Goal: Task Accomplishment & Management: Manage account settings

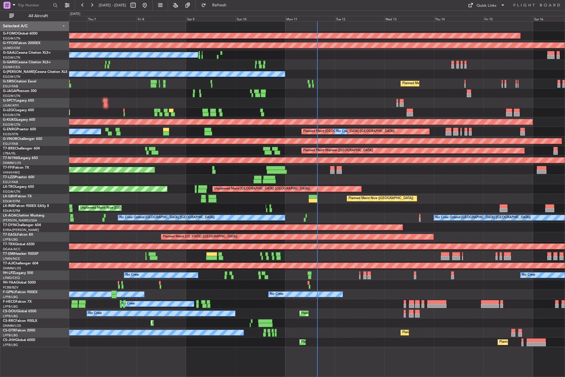
drag, startPoint x: 33, startPoint y: 15, endPoint x: 37, endPoint y: 24, distance: 9.8
click at [33, 15] on span "All Aircraft" at bounding box center [38, 16] width 46 height 4
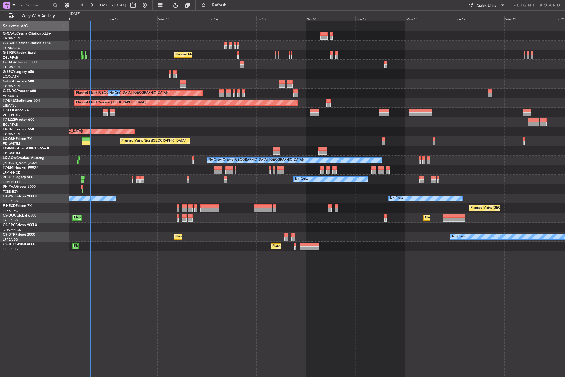
click at [95, 293] on div "No Crew Planned Maint London (Farnborough) A/C Unavailable London (Luton) Plann…" at bounding box center [316, 199] width 495 height 356
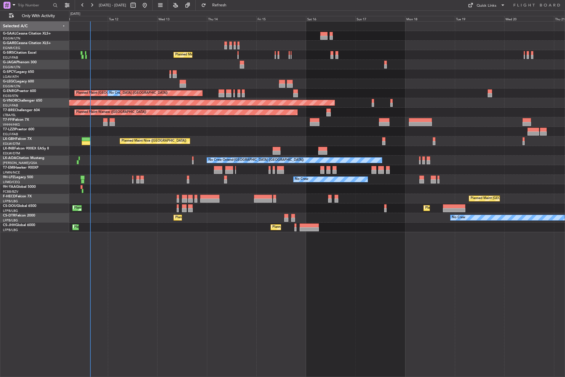
click at [223, 292] on div "No Crew Planned Maint London (Farnborough) A/C Unavailable London (Luton) Plann…" at bounding box center [316, 199] width 495 height 356
click at [222, 5] on button "Refresh" at bounding box center [215, 5] width 35 height 9
click at [211, 309] on div "No Crew Planned Maint London (Farnborough) A/C Unavailable London (Luton) Plann…" at bounding box center [316, 199] width 495 height 356
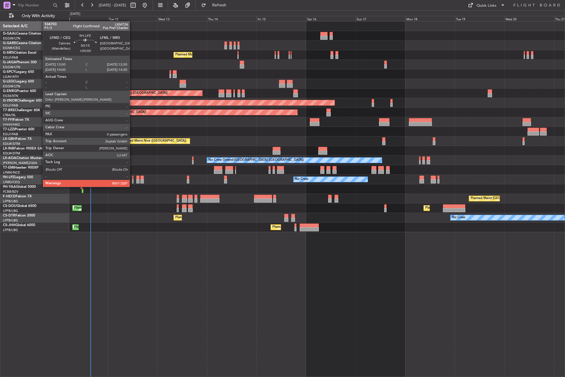
click at [132, 181] on div at bounding box center [132, 181] width 1 height 4
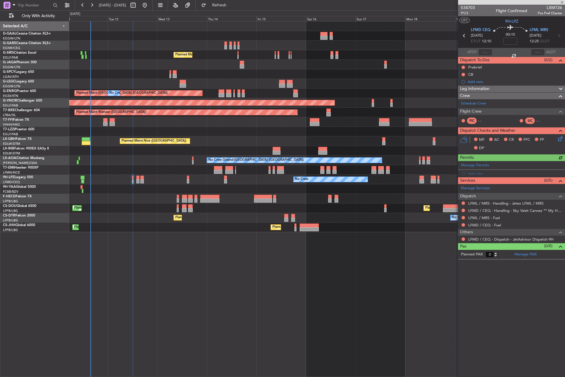
click at [177, 345] on div "No Crew Planned Maint London (Farnborough) A/C Unavailable London (Luton) Plann…" at bounding box center [316, 199] width 495 height 356
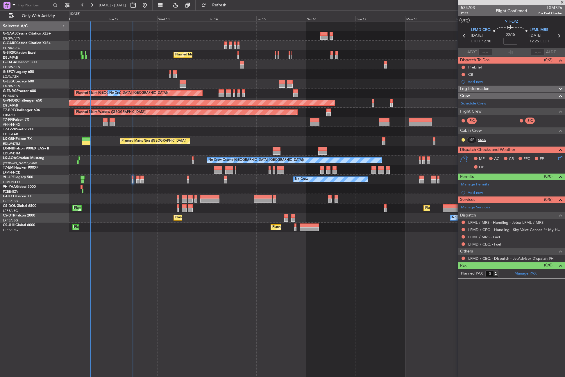
click at [486, 141] on link "SMA" at bounding box center [484, 139] width 13 height 5
click at [228, 5] on span "Refresh" at bounding box center [219, 5] width 24 height 4
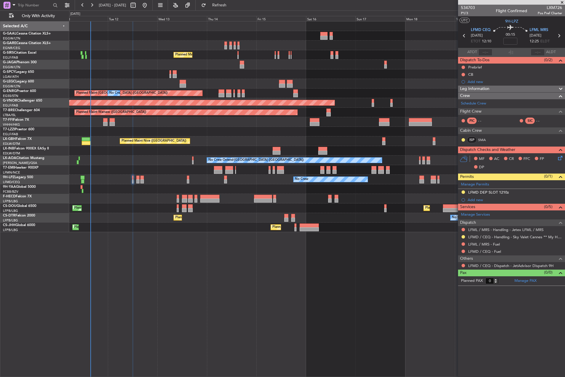
click at [162, 264] on div "No Crew Planned Maint London (Farnborough) A/C Unavailable London (Luton) Plann…" at bounding box center [316, 199] width 495 height 356
click at [155, 273] on div "No Crew Planned Maint London (Farnborough) A/C Unavailable London (Luton) Plann…" at bounding box center [316, 199] width 495 height 356
click at [512, 43] on input at bounding box center [510, 41] width 14 height 7
click at [371, 285] on div "No Crew Planned Maint London (Farnborough) A/C Unavailable London (Luton) Plann…" at bounding box center [316, 199] width 495 height 356
click at [475, 89] on span "Leg Information" at bounding box center [474, 89] width 29 height 7
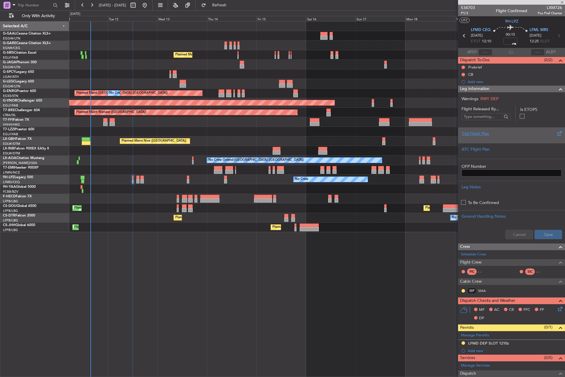
click at [473, 134] on div "Trial Flight Plan" at bounding box center [511, 134] width 100 height 6
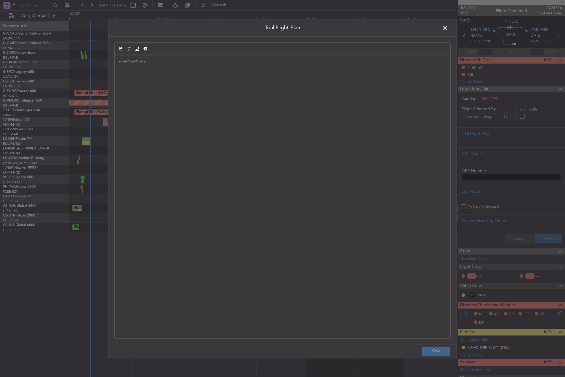
click at [280, 138] on div at bounding box center [282, 196] width 336 height 283
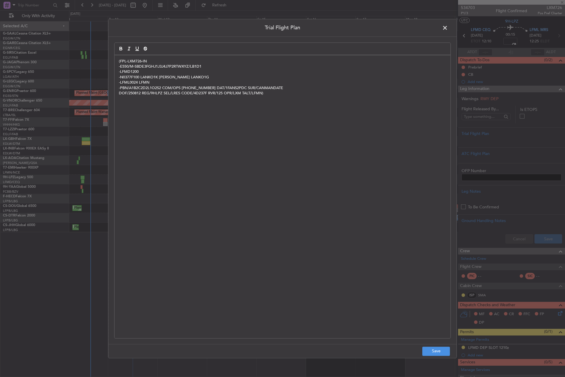
click at [422, 351] on footer "Save" at bounding box center [282, 351] width 348 height 14
click at [433, 349] on button "Save" at bounding box center [436, 351] width 28 height 9
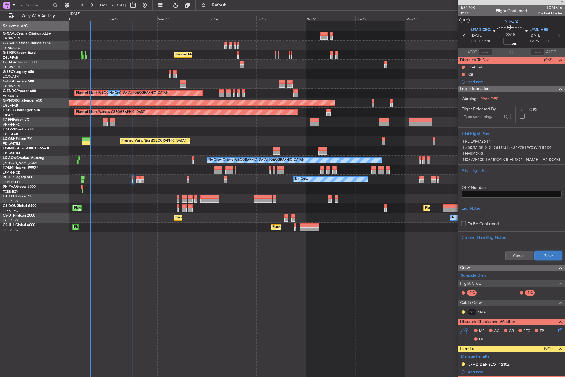
click at [543, 256] on button "Save" at bounding box center [548, 255] width 28 height 9
click at [477, 274] on link "Schedule Crew" at bounding box center [473, 276] width 25 height 6
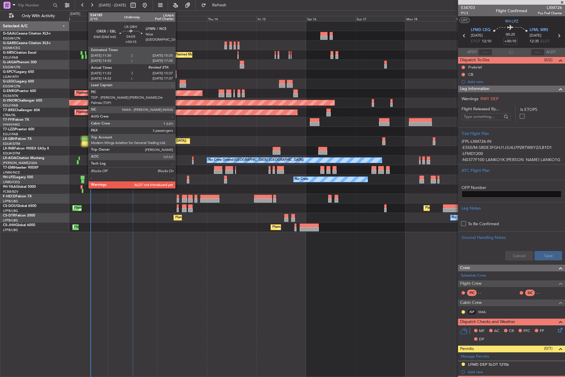
click at [85, 141] on div at bounding box center [86, 139] width 9 height 4
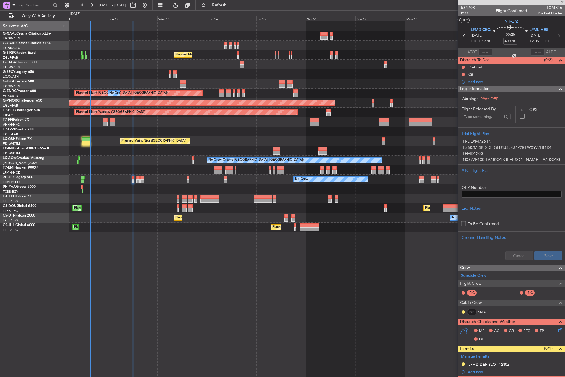
type input "+00:15"
type input "11:32"
type input "3"
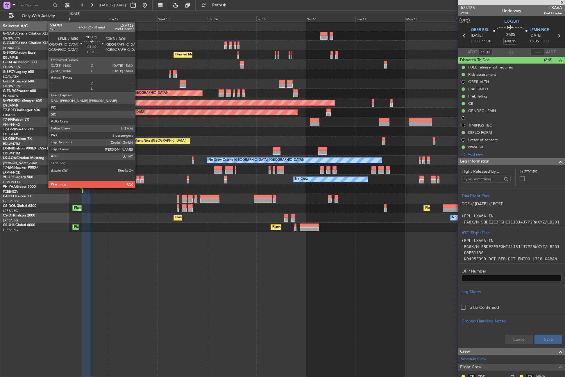
click at [138, 182] on div at bounding box center [137, 181] width 3 height 4
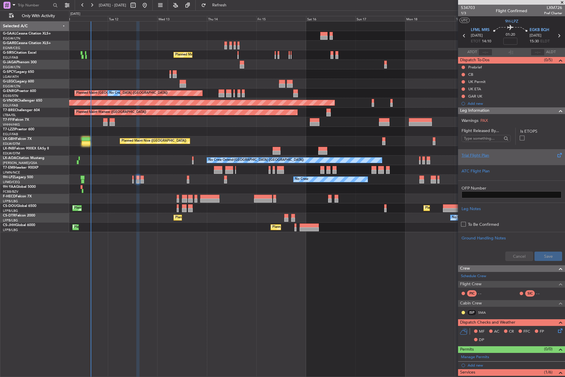
click at [471, 156] on div "Trial Flight Plan" at bounding box center [511, 155] width 100 height 6
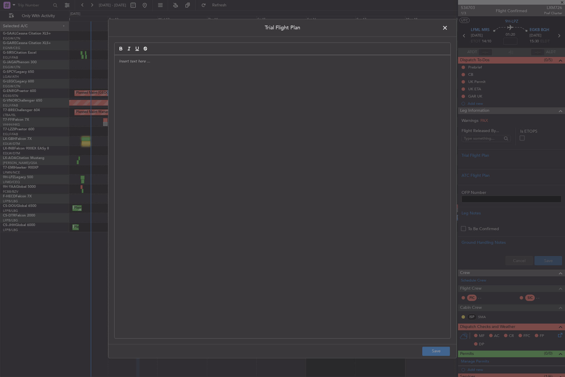
click at [268, 164] on div at bounding box center [282, 196] width 336 height 283
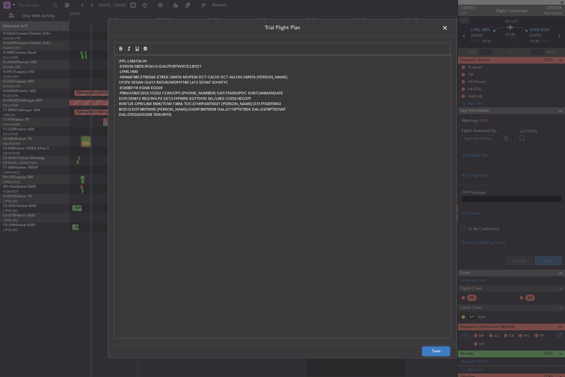
click at [428, 351] on button "Save" at bounding box center [436, 351] width 28 height 9
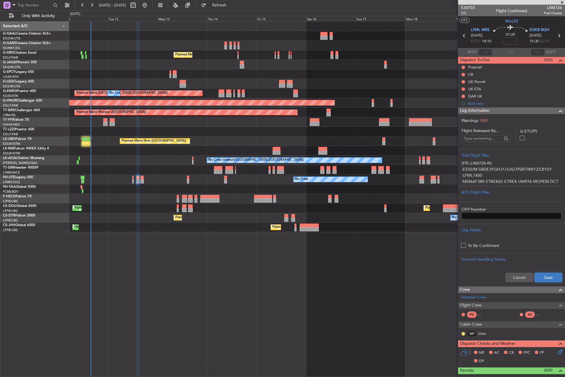
click at [541, 279] on button "Save" at bounding box center [548, 277] width 28 height 9
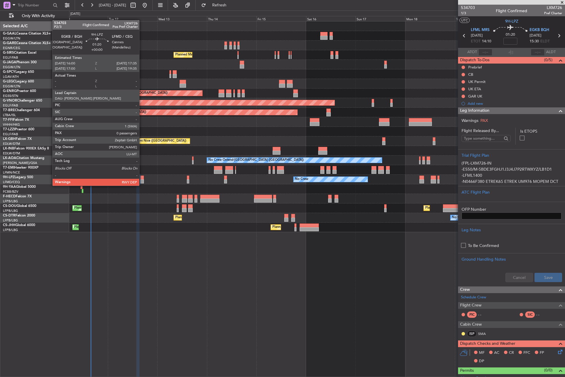
click at [142, 180] on div at bounding box center [141, 181] width 3 height 4
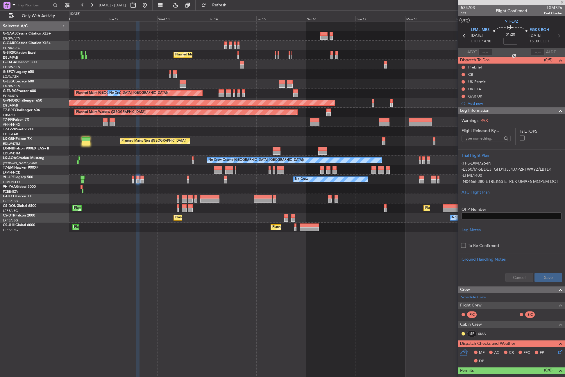
type input "0"
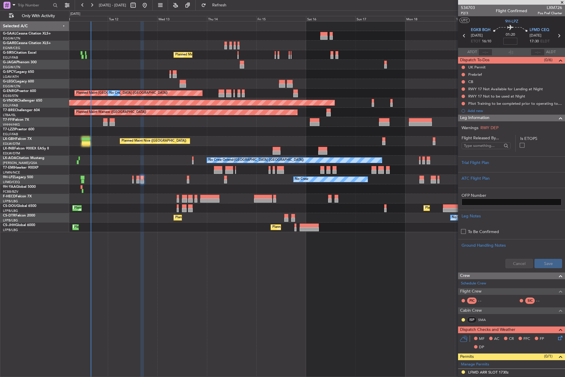
click at [509, 39] on input at bounding box center [510, 41] width 14 height 7
click at [369, 282] on div "No Crew Planned Maint London (Farnborough) A/C Unavailable London (Luton) Plann…" at bounding box center [316, 199] width 495 height 356
type input "+00:05"
click at [478, 161] on div "Trial Flight Plan" at bounding box center [511, 163] width 100 height 6
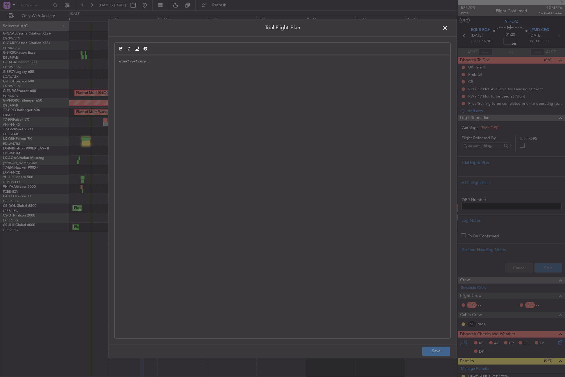
click at [330, 149] on div at bounding box center [282, 196] width 336 height 283
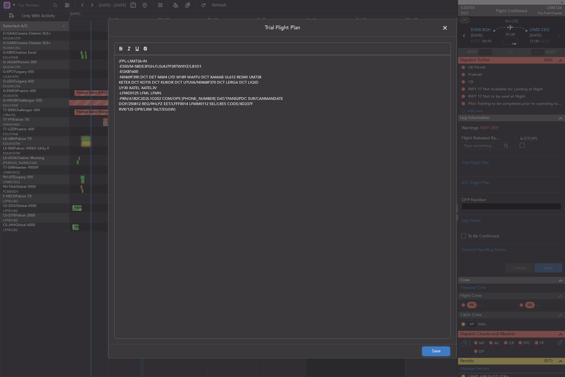
click at [431, 350] on button "Save" at bounding box center [436, 351] width 28 height 9
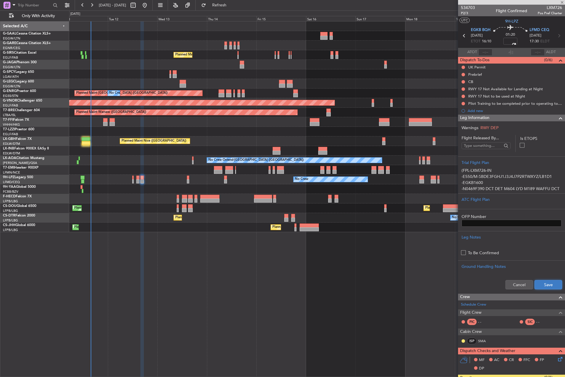
click at [540, 283] on button "Save" at bounding box center [548, 284] width 28 height 9
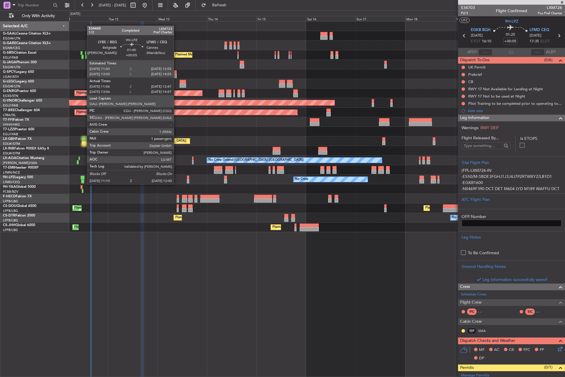
click at [84, 179] on div at bounding box center [82, 178] width 4 height 4
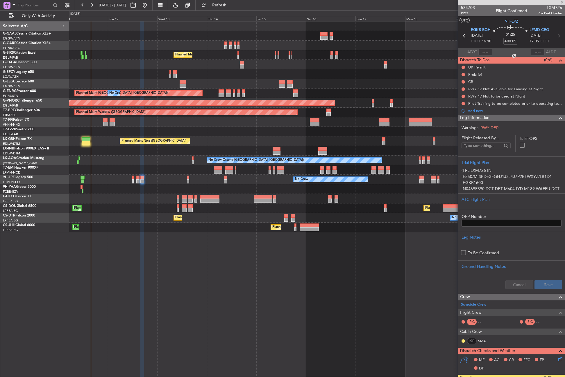
type input "11:16"
type input "12:42"
type input "1"
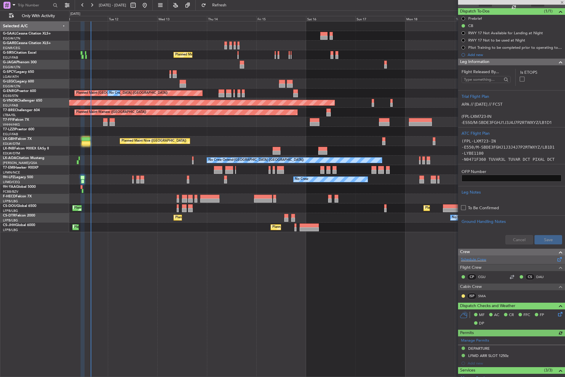
scroll to position [141, 0]
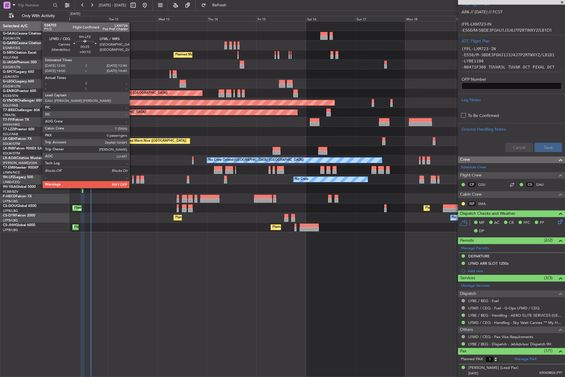
click at [132, 182] on div at bounding box center [132, 181] width 1 height 4
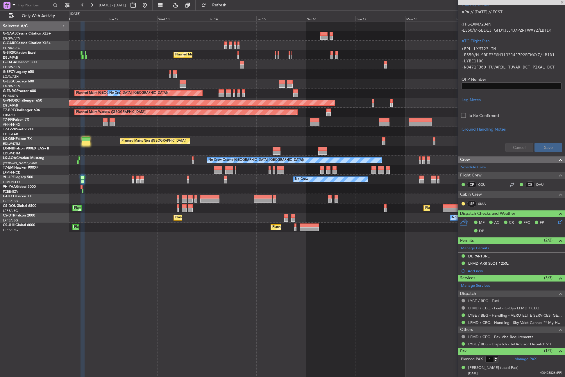
type input "+00:10"
type input "0"
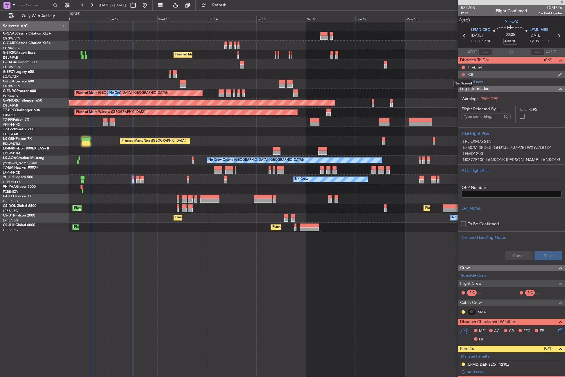
click at [464, 75] on button at bounding box center [462, 74] width 3 height 3
click at [461, 97] on li "Completed" at bounding box center [463, 100] width 31 height 9
click at [464, 67] on button at bounding box center [462, 67] width 3 height 3
click at [456, 99] on li "Cancelled" at bounding box center [463, 101] width 31 height 9
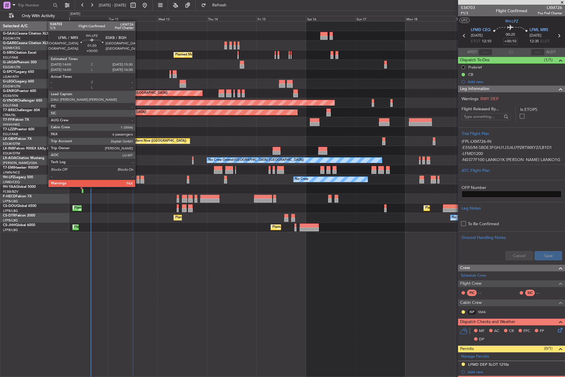
click at [138, 181] on div at bounding box center [137, 181] width 3 height 4
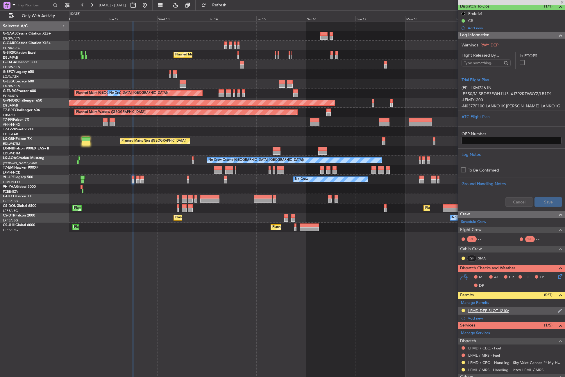
scroll to position [81, 0]
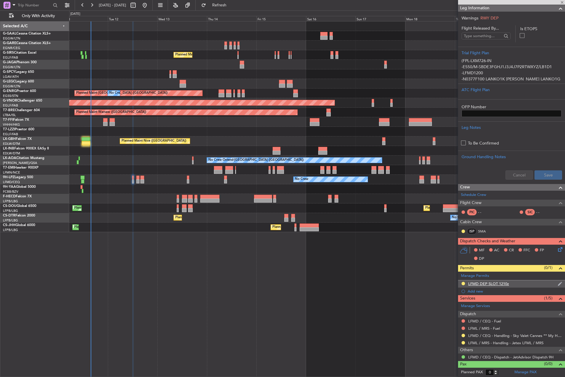
type input "6"
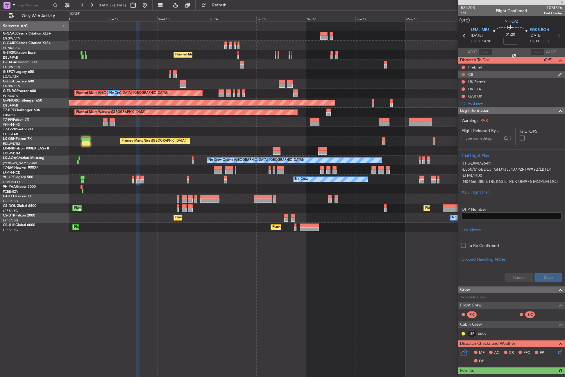
click at [463, 75] on button at bounding box center [462, 74] width 3 height 3
click at [460, 100] on span "Completed" at bounding box center [465, 100] width 19 height 6
click at [464, 68] on button at bounding box center [462, 67] width 3 height 3
click at [463, 100] on span "Cancelled" at bounding box center [464, 102] width 17 height 6
click at [220, 2] on button "Refresh" at bounding box center [215, 5] width 35 height 9
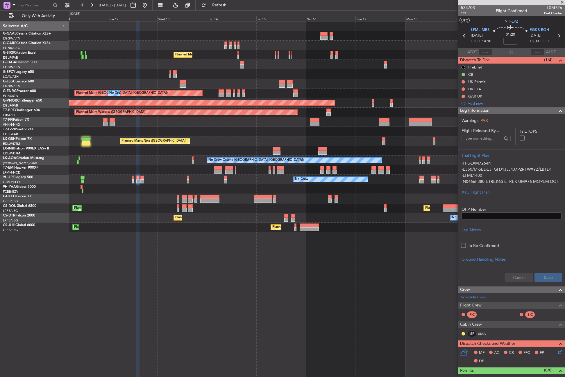
click at [179, 279] on div "No Crew Planned Maint London (Farnborough) A/C Unavailable London (Luton) Plann…" at bounding box center [316, 199] width 495 height 356
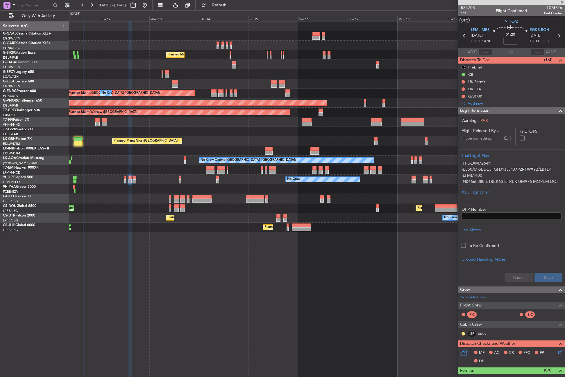
click at [175, 279] on div "No Crew Planned Maint London (Farnborough) A/C Unavailable London (Luton) Plann…" at bounding box center [316, 199] width 495 height 356
click at [259, 269] on div "No Crew Planned Maint London (Farnborough) A/C Unavailable London (Luton) Plann…" at bounding box center [316, 199] width 495 height 356
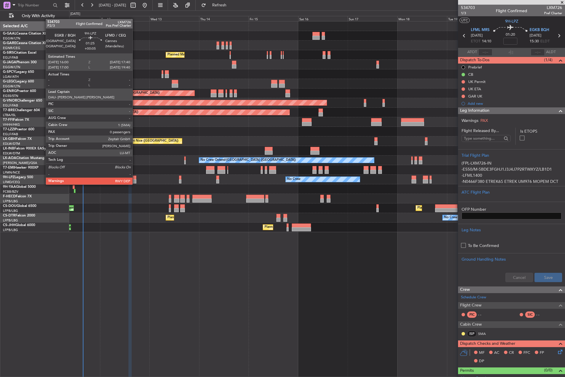
click at [135, 179] on div at bounding box center [133, 178] width 3 height 4
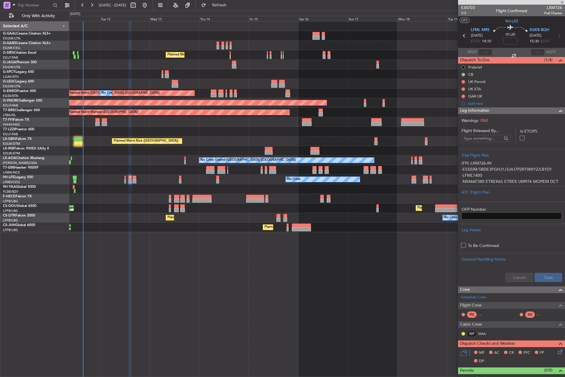
type input "+00:05"
type input "0"
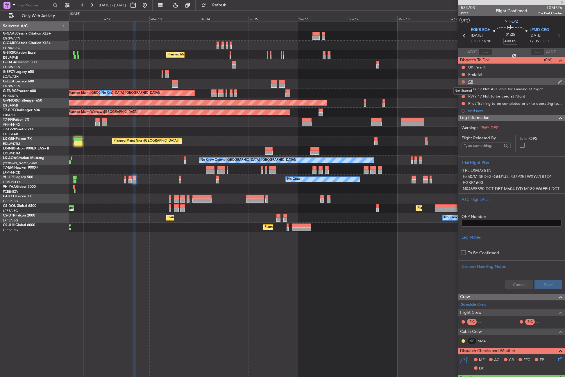
click at [462, 82] on button at bounding box center [462, 81] width 3 height 3
click at [457, 107] on span "Completed" at bounding box center [465, 108] width 19 height 6
click at [463, 76] on mat-tooltip-component "Not Started" at bounding box center [463, 83] width 28 height 15
click at [462, 74] on button at bounding box center [462, 74] width 3 height 3
click at [455, 108] on li "Cancelled" at bounding box center [463, 109] width 31 height 9
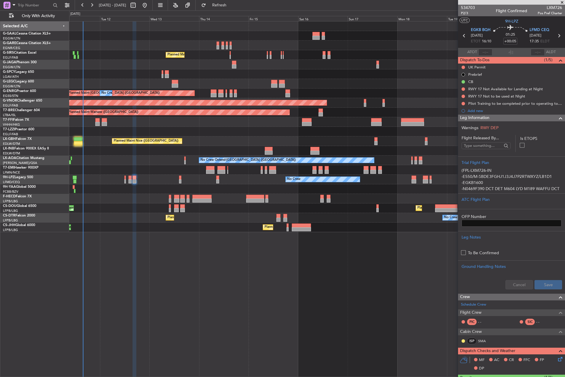
click at [473, 116] on span "Leg Information" at bounding box center [474, 118] width 29 height 7
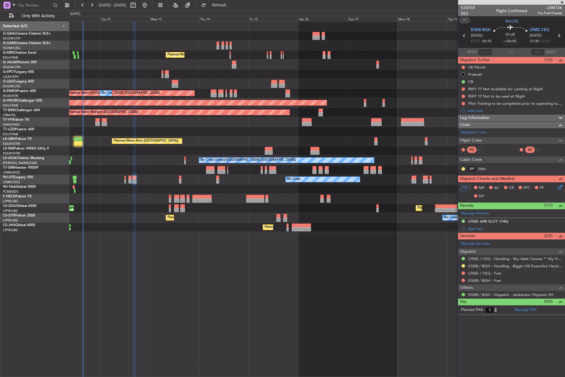
click at [463, 11] on span "P2/3" at bounding box center [468, 13] width 14 height 5
click at [221, 6] on button "Refresh" at bounding box center [215, 5] width 35 height 9
click at [256, 281] on div "No Crew Planned Maint London (Farnborough) A/C Unavailable London (Luton) Plann…" at bounding box center [316, 199] width 495 height 356
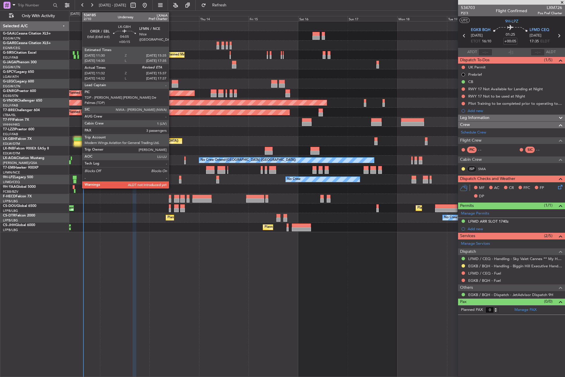
click at [79, 140] on div at bounding box center [78, 139] width 9 height 4
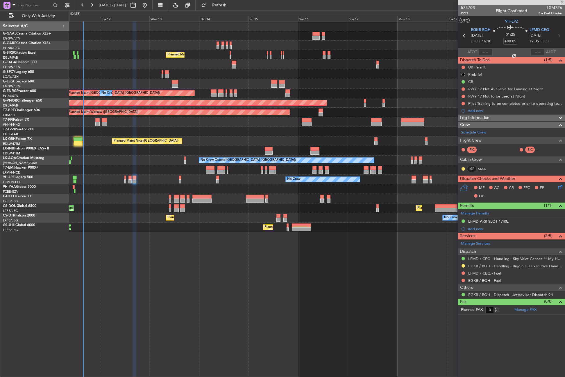
click at [79, 140] on div at bounding box center [78, 139] width 9 height 4
type input "+00:15"
type input "11:32"
type input "3"
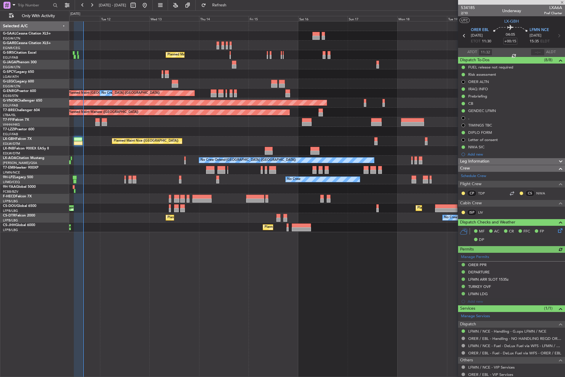
click at [536, 53] on div at bounding box center [537, 52] width 14 height 7
click at [536, 51] on div at bounding box center [537, 52] width 14 height 7
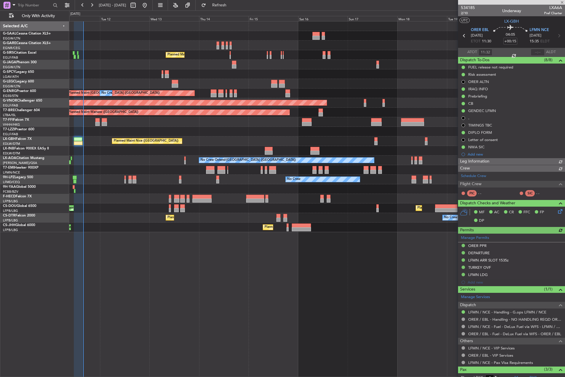
click at [536, 51] on div at bounding box center [537, 52] width 14 height 7
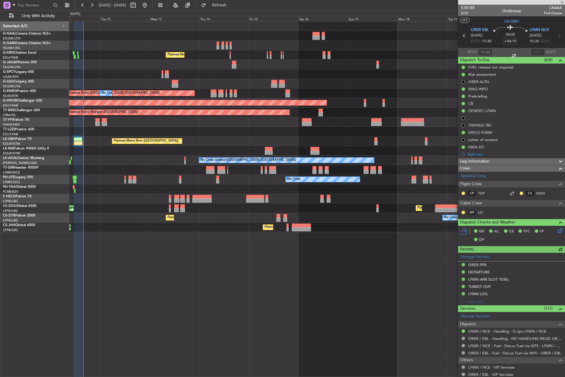
click at [536, 51] on div at bounding box center [537, 52] width 14 height 7
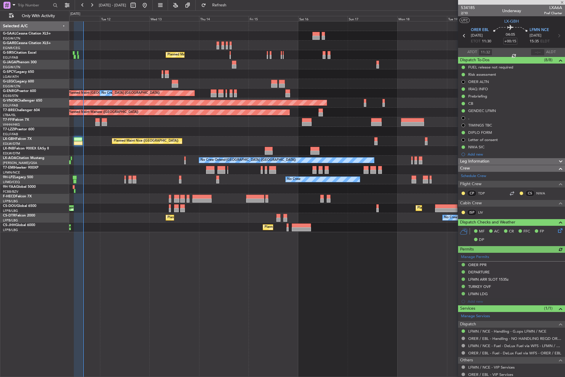
click at [536, 51] on div at bounding box center [537, 52] width 14 height 7
click at [536, 51] on input "text" at bounding box center [537, 52] width 14 height 7
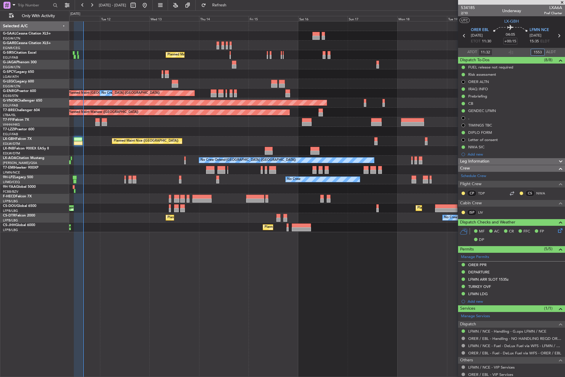
click at [279, 291] on div "No Crew Planned Maint London (Farnborough) A/C Unavailable London (Luton) Plann…" at bounding box center [316, 199] width 495 height 356
type input "15:53"
click at [109, 158] on div "No Crew Ostend-brugge (Ostend) No Crew Ostend-brugge (Ostend)" at bounding box center [316, 161] width 495 height 10
click at [191, 265] on div "No Crew Planned Maint London (Farnborough) A/C Unavailable London (Luton) Plann…" at bounding box center [316, 199] width 495 height 356
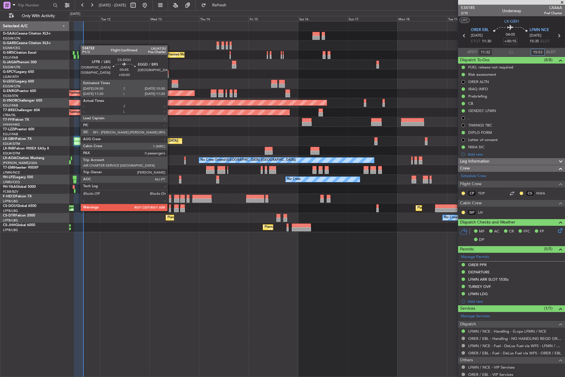
click at [170, 205] on div at bounding box center [170, 206] width 2 height 4
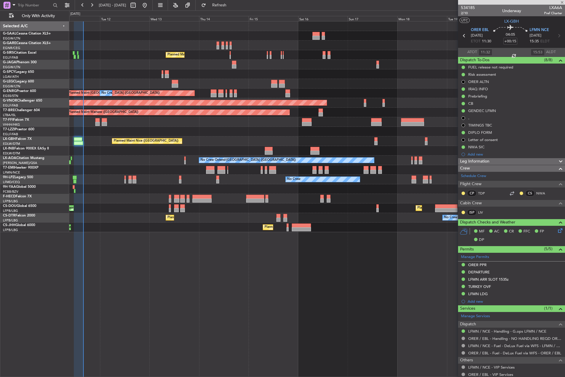
type input "0"
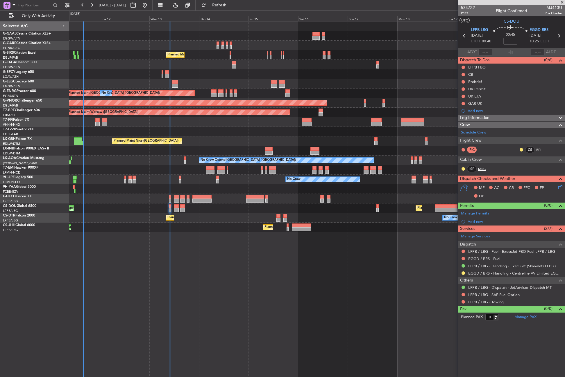
click at [482, 168] on link "MRC" at bounding box center [484, 168] width 13 height 5
click at [510, 44] on input at bounding box center [510, 41] width 14 height 7
type input "+00:05"
drag, startPoint x: 489, startPoint y: 119, endPoint x: 488, endPoint y: 124, distance: 4.6
click at [489, 119] on div "Leg Information" at bounding box center [511, 118] width 107 height 7
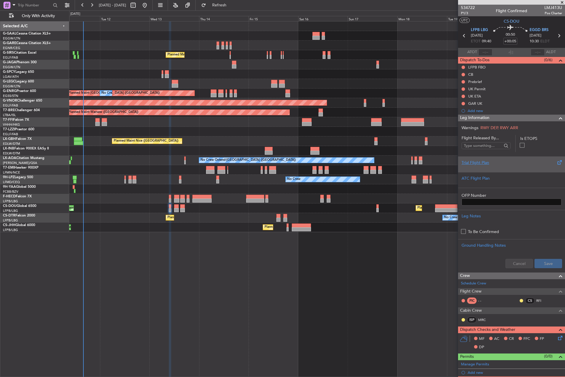
click at [474, 167] on div at bounding box center [511, 167] width 100 height 3
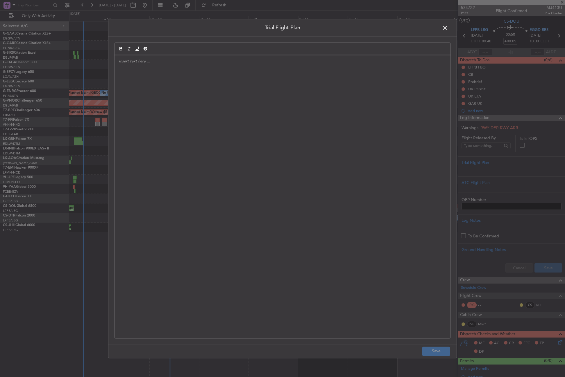
click at [300, 137] on div at bounding box center [282, 196] width 336 height 283
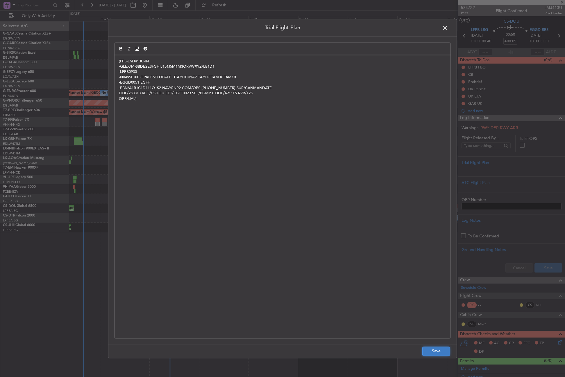
click at [431, 351] on button "Save" at bounding box center [436, 351] width 28 height 9
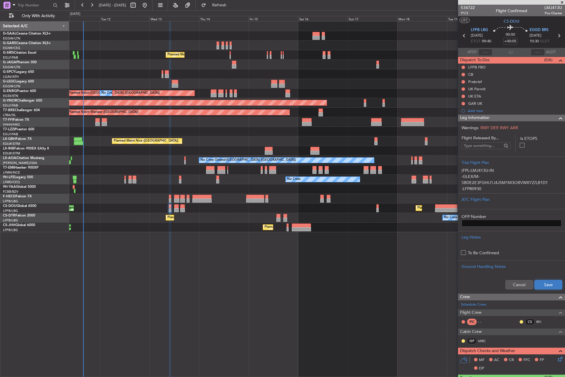
click at [546, 285] on button "Save" at bounding box center [548, 284] width 28 height 9
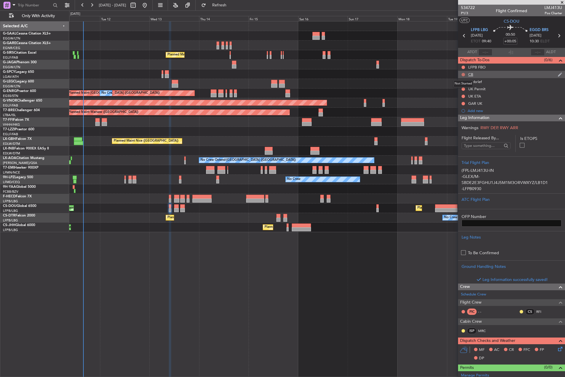
click at [463, 75] on button at bounding box center [462, 74] width 3 height 3
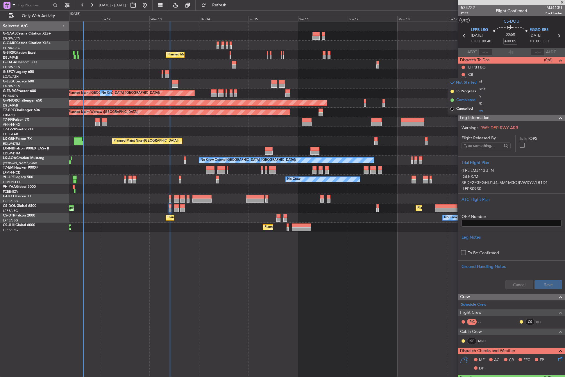
click at [457, 100] on span "Completed" at bounding box center [465, 100] width 19 height 6
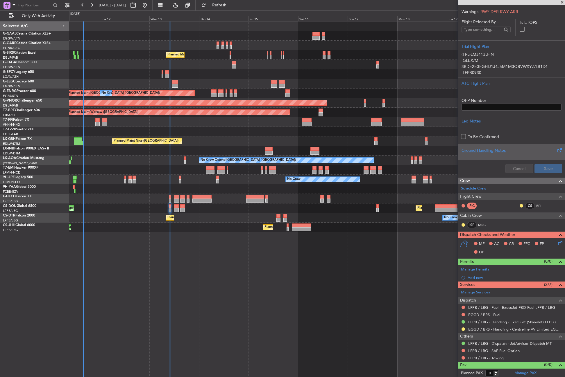
scroll to position [117, 0]
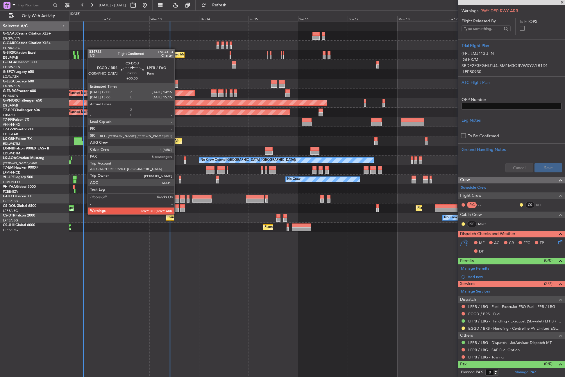
click at [177, 209] on div at bounding box center [176, 210] width 5 height 4
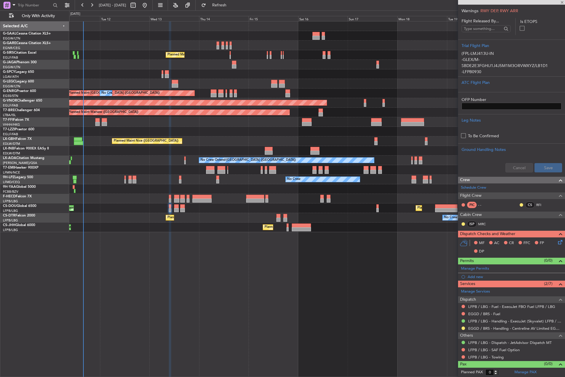
type input "8"
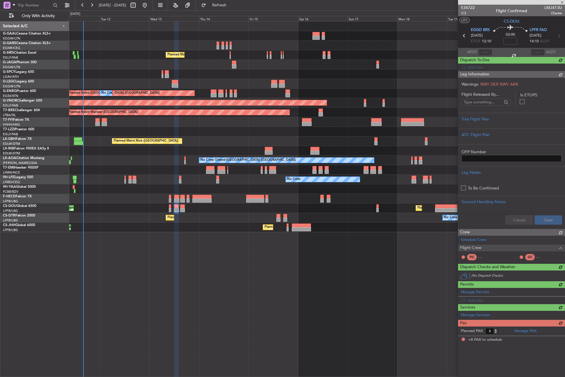
scroll to position [0, 0]
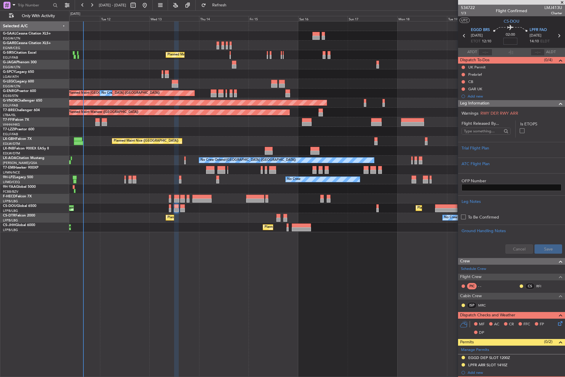
click at [510, 42] on input at bounding box center [510, 41] width 14 height 7
click at [466, 145] on div "Trial Flight Plan" at bounding box center [511, 148] width 100 height 6
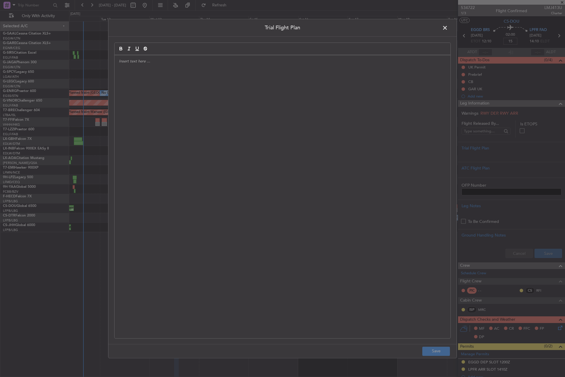
click at [307, 124] on div at bounding box center [282, 196] width 336 height 283
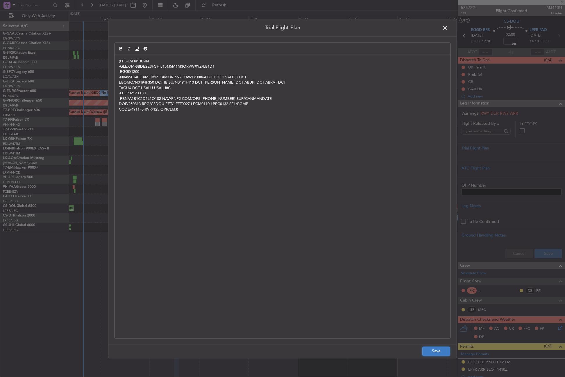
click at [434, 355] on button "Save" at bounding box center [436, 351] width 28 height 9
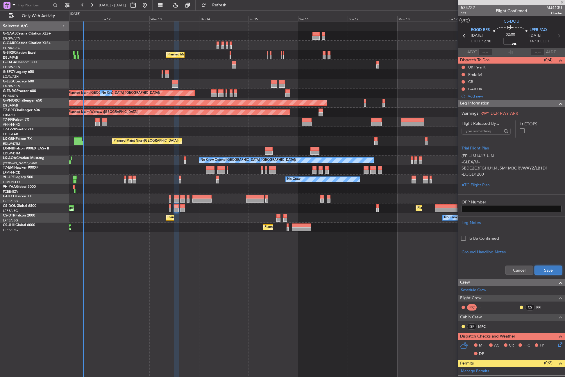
click at [541, 270] on button "Save" at bounding box center [548, 270] width 28 height 9
click at [462, 82] on button at bounding box center [462, 81] width 3 height 3
click at [459, 105] on span "Completed" at bounding box center [465, 108] width 19 height 6
click at [462, 77] on div "Prebrief" at bounding box center [511, 74] width 107 height 7
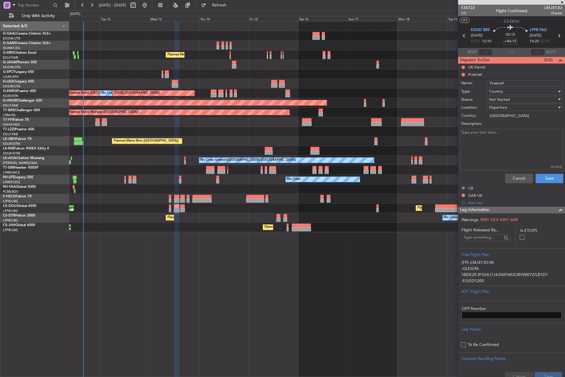
click at [463, 75] on li "Prebrief Name: Prebrief Type: Country Status: Not Started Location: Departure C…" at bounding box center [511, 128] width 107 height 115
click at [507, 173] on div "Cancel Save" at bounding box center [509, 179] width 109 height 14
click at [509, 179] on button "Cancel" at bounding box center [519, 178] width 28 height 9
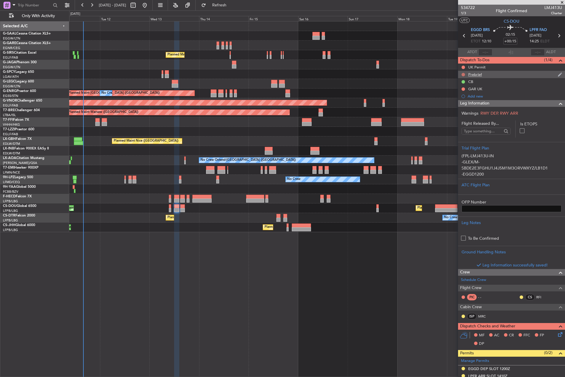
click at [463, 74] on button at bounding box center [462, 74] width 3 height 3
click at [457, 90] on span "In Progress" at bounding box center [466, 92] width 20 height 6
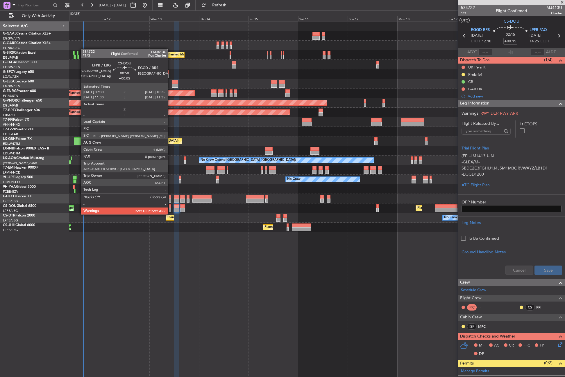
click at [170, 209] on div at bounding box center [170, 210] width 2 height 4
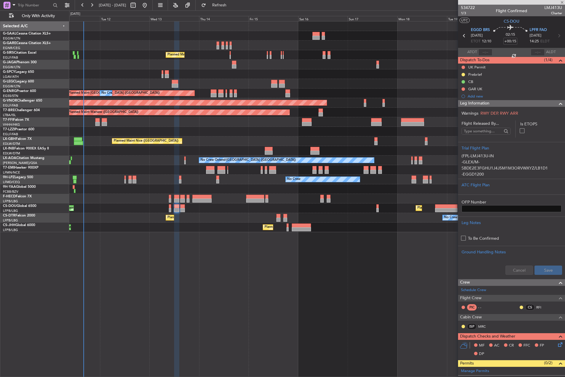
type input "+00:05"
type input "0"
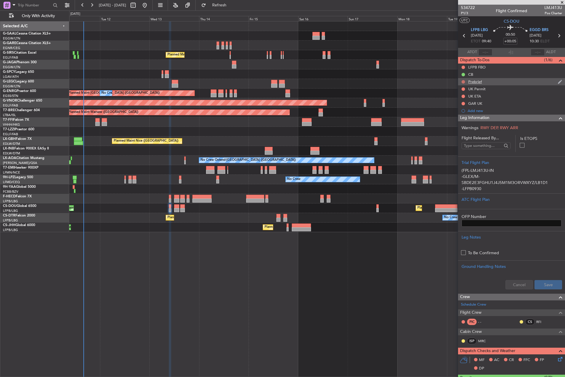
click at [463, 81] on button at bounding box center [462, 81] width 3 height 3
click at [458, 98] on span "In Progress" at bounding box center [466, 99] width 20 height 6
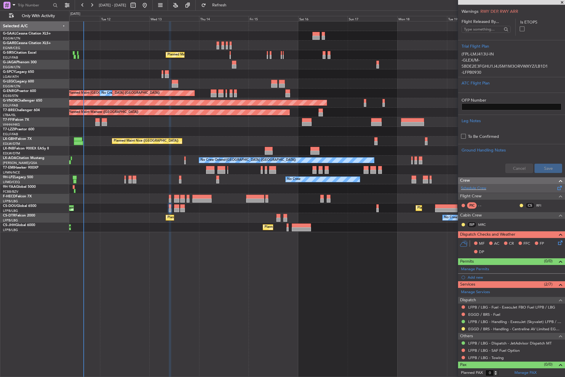
scroll to position [117, 0]
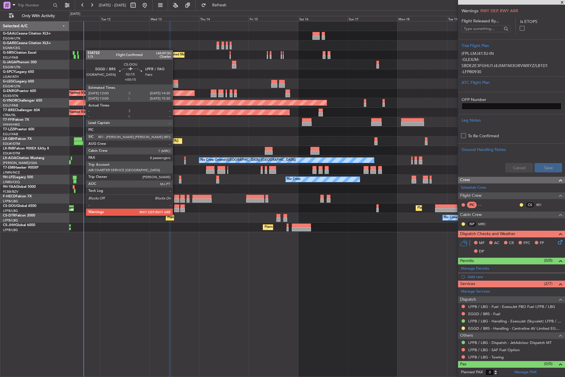
click at [175, 210] on div at bounding box center [176, 210] width 5 height 4
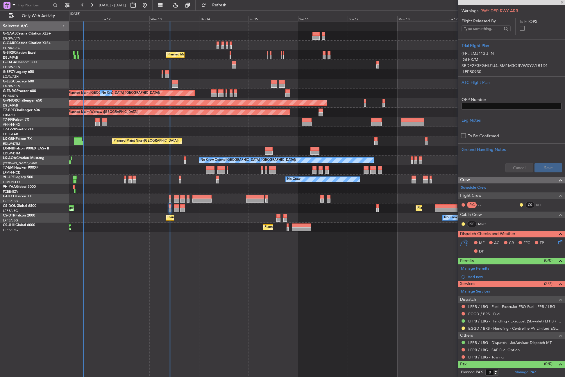
type input "+00:15"
type input "8"
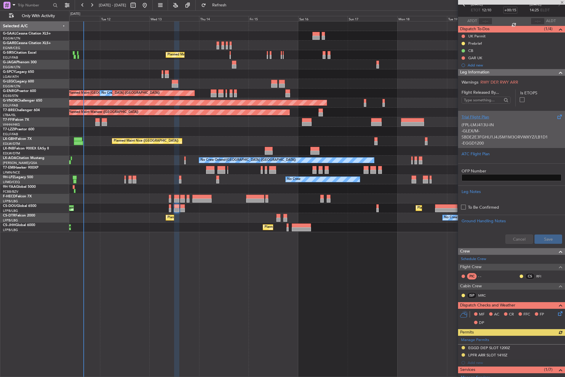
scroll to position [0, 0]
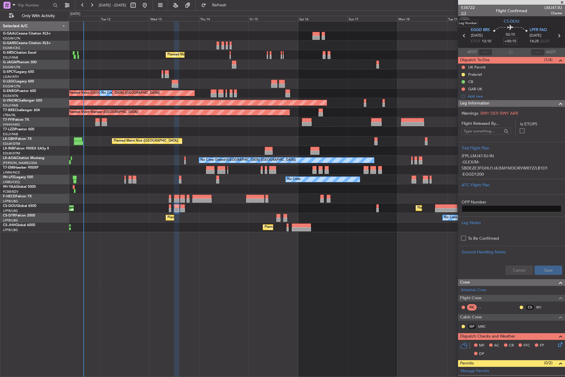
click at [462, 15] on span "1/3" at bounding box center [468, 13] width 14 height 5
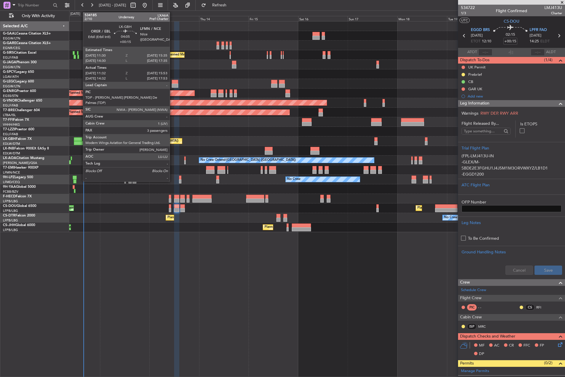
click at [80, 142] on div at bounding box center [78, 143] width 9 height 4
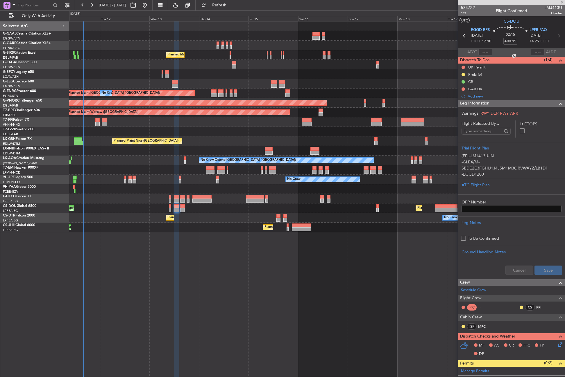
type input "11:32"
type input "15:53"
type input "3"
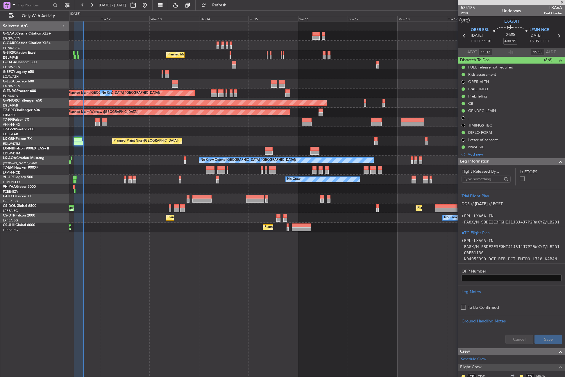
click at [107, 264] on div "No Crew Planned Maint London (Farnborough) A/C Unavailable London (Luton) Plann…" at bounding box center [316, 199] width 495 height 356
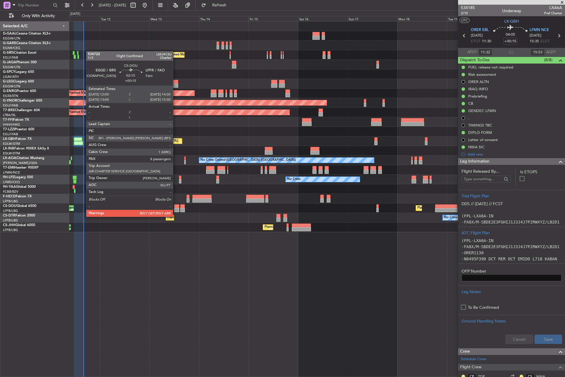
click at [175, 211] on div at bounding box center [176, 210] width 5 height 4
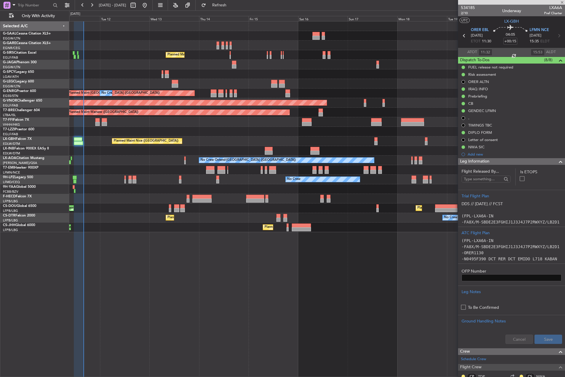
type input "8"
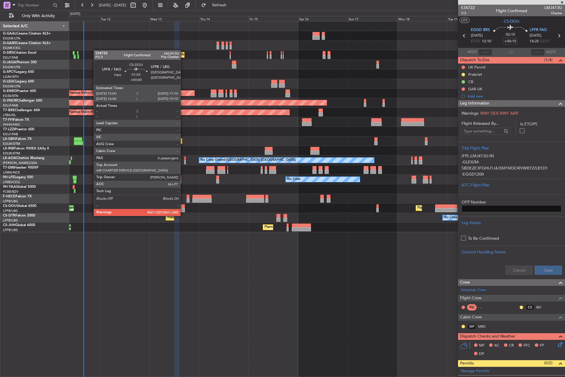
click at [183, 210] on div at bounding box center [182, 210] width 5 height 4
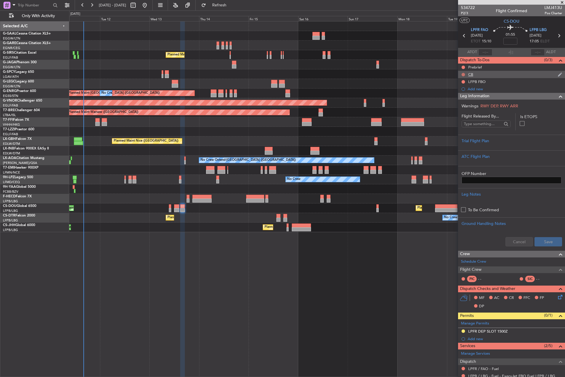
click at [463, 76] on button at bounding box center [462, 74] width 3 height 3
click at [462, 98] on span "Completed" at bounding box center [465, 100] width 19 height 6
click at [463, 67] on button at bounding box center [462, 67] width 3 height 3
click at [459, 84] on mat-tooltip-component "Not Started" at bounding box center [463, 76] width 28 height 15
click at [458, 84] on span "In Progress" at bounding box center [466, 84] width 20 height 6
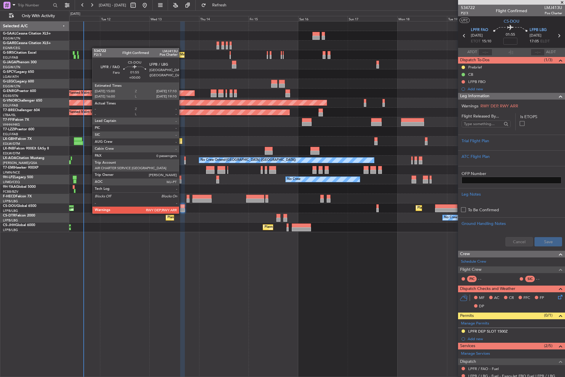
click at [182, 208] on div at bounding box center [182, 206] width 5 height 4
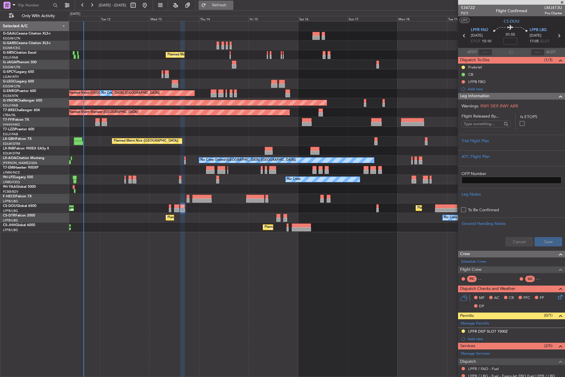
click at [231, 4] on span "Refresh" at bounding box center [219, 5] width 24 height 4
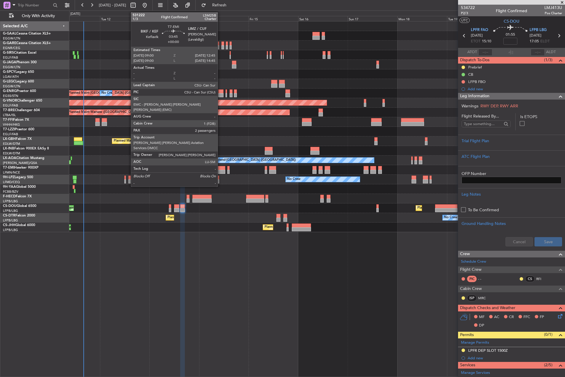
click at [220, 169] on div at bounding box center [221, 168] width 8 height 4
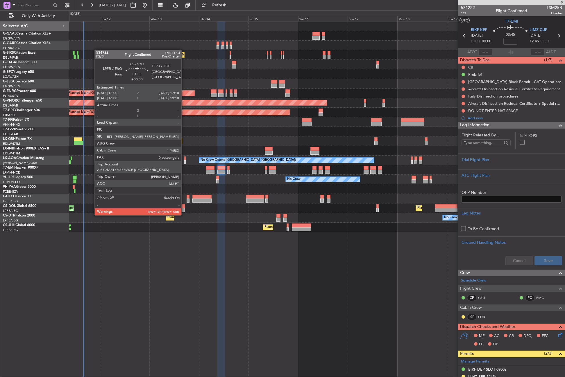
click at [184, 210] on div at bounding box center [182, 210] width 5 height 4
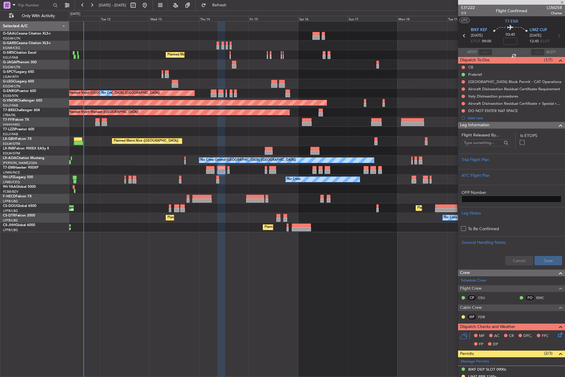
type input "0"
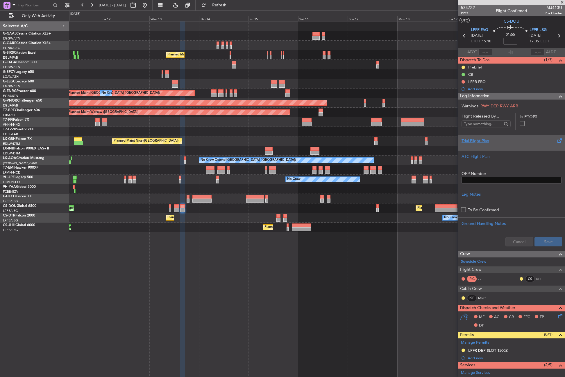
click at [477, 138] on div "Trial Flight Plan" at bounding box center [511, 141] width 100 height 6
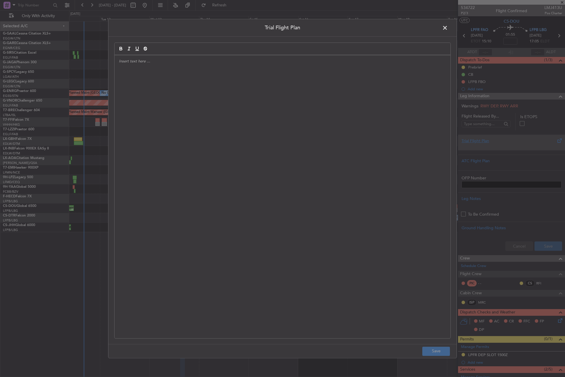
click at [300, 171] on div at bounding box center [282, 196] width 336 height 283
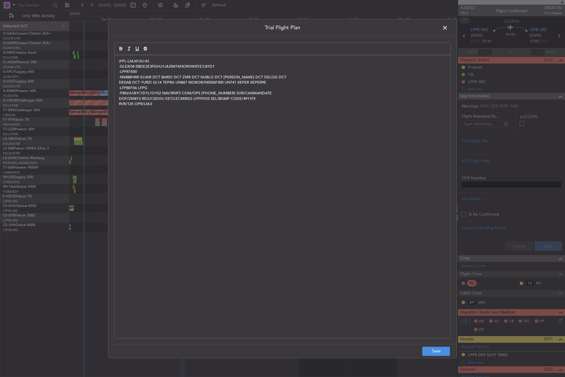
click at [448, 30] on span at bounding box center [448, 30] width 0 height 12
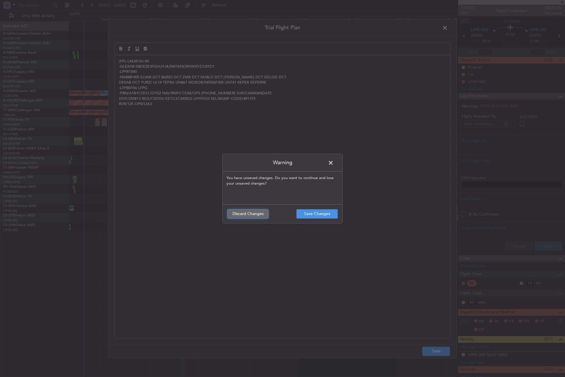
click at [242, 218] on button "Discard Changes" at bounding box center [247, 213] width 41 height 9
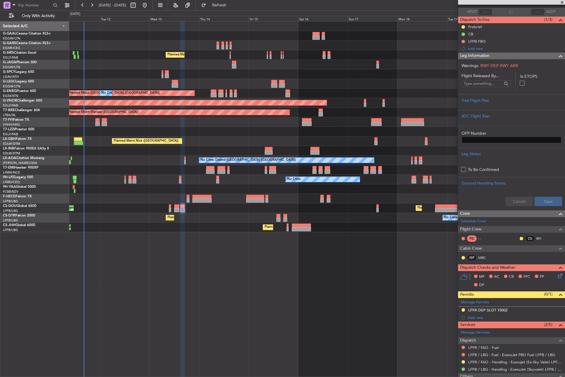
scroll to position [74, 0]
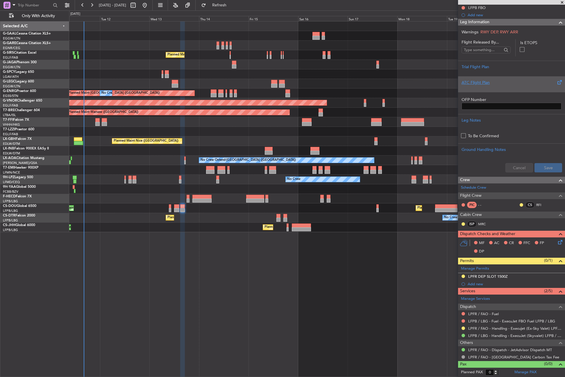
click at [501, 76] on div "ATC Flight Plan" at bounding box center [511, 84] width 107 height 16
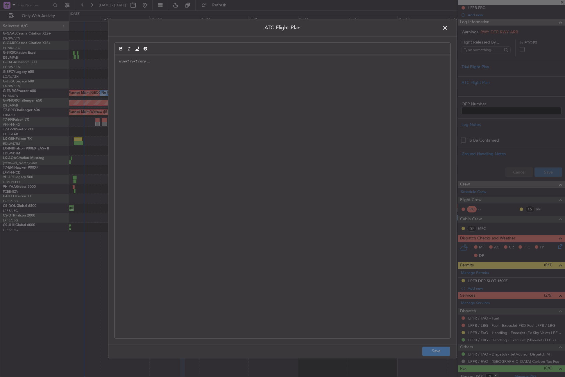
click at [448, 29] on span at bounding box center [448, 30] width 0 height 12
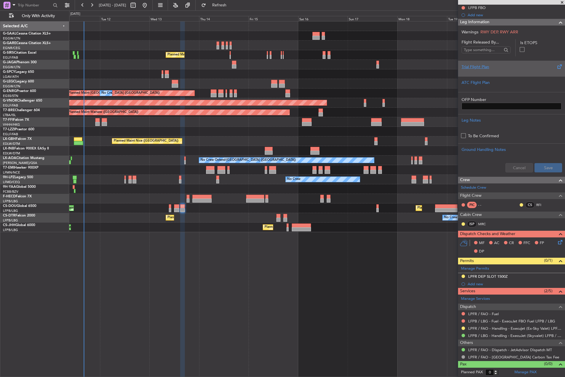
click at [478, 65] on div "Trial Flight Plan" at bounding box center [511, 67] width 100 height 6
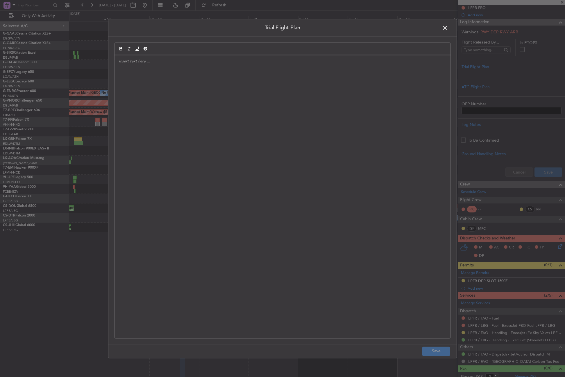
click at [319, 52] on div at bounding box center [282, 48] width 336 height 12
click at [291, 90] on div at bounding box center [282, 196] width 336 height 283
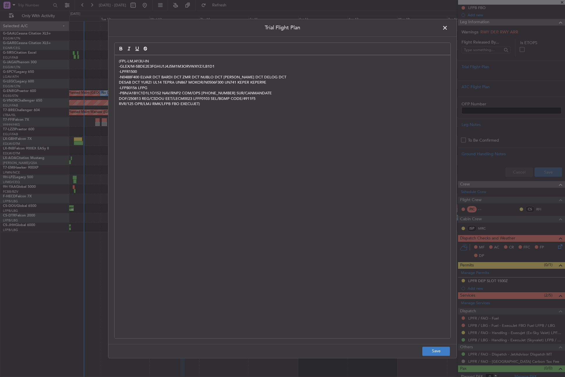
scroll to position [0, 0]
click at [432, 353] on button "Save" at bounding box center [436, 351] width 28 height 9
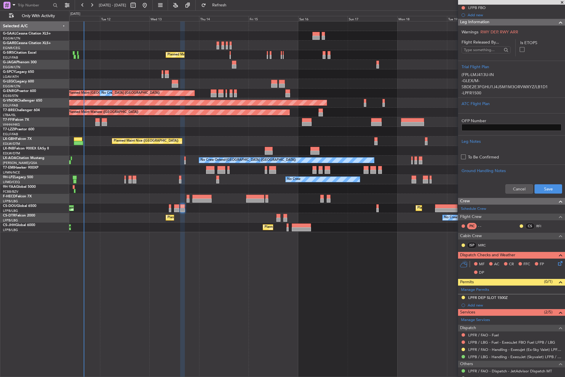
click at [537, 194] on div "Cancel Save" at bounding box center [511, 188] width 107 height 17
click at [537, 190] on button "Save" at bounding box center [548, 188] width 28 height 9
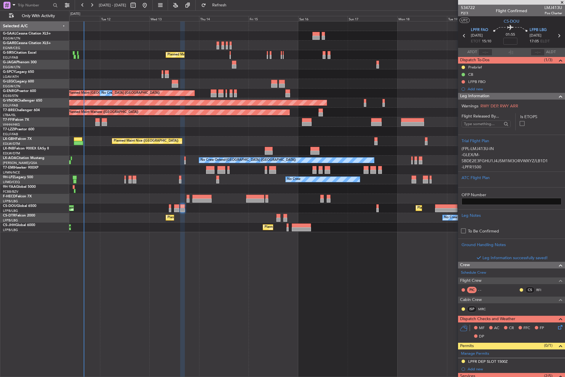
click at [493, 94] on div "Leg Information" at bounding box center [511, 96] width 107 height 7
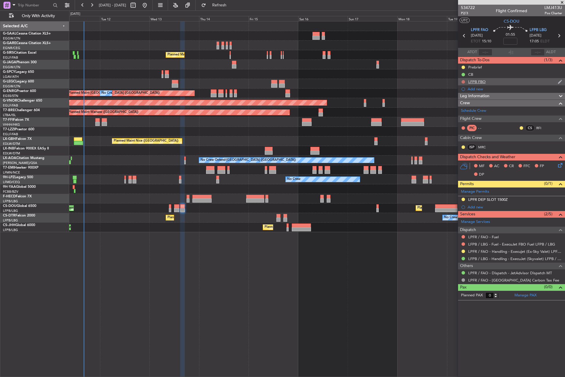
click at [463, 82] on button at bounding box center [462, 81] width 3 height 3
click at [454, 109] on li "Completed" at bounding box center [463, 107] width 31 height 9
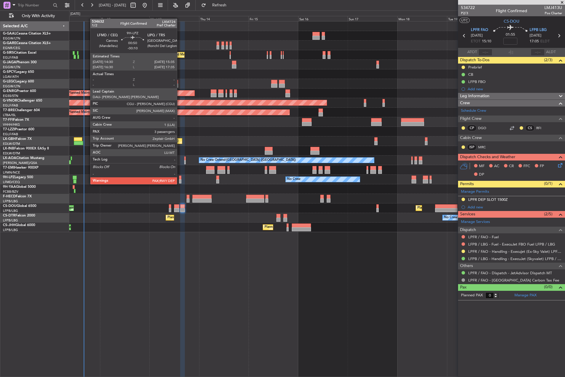
click at [179, 179] on div at bounding box center [180, 178] width 2 height 4
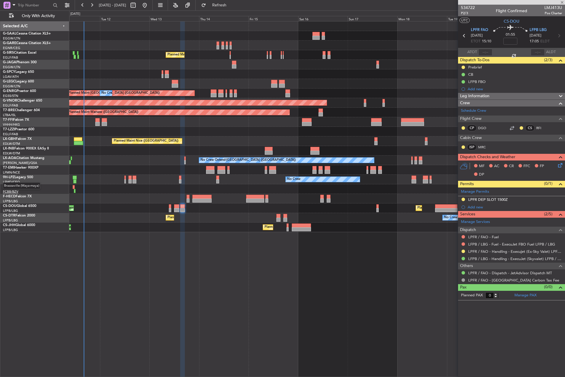
type input "-00:10"
type input "3"
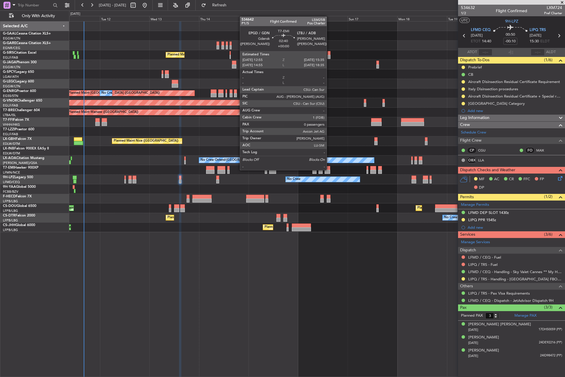
click at [329, 170] on div at bounding box center [327, 168] width 6 height 4
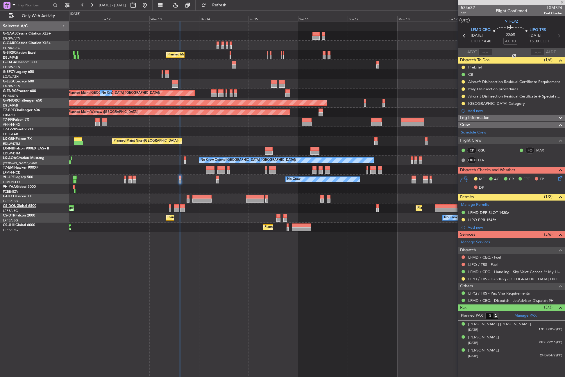
type input "0"
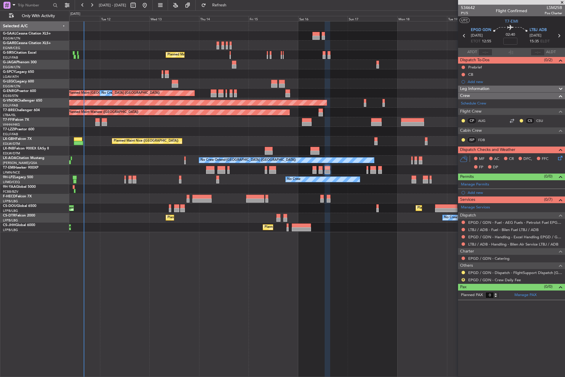
click at [153, 301] on div "No Crew Planned Maint [GEOGRAPHIC_DATA] ([GEOGRAPHIC_DATA]) A/C Unavailable [GE…" at bounding box center [316, 199] width 495 height 356
click at [225, 9] on button "Refresh" at bounding box center [215, 5] width 35 height 9
click at [220, 3] on button "Refresh" at bounding box center [215, 5] width 35 height 9
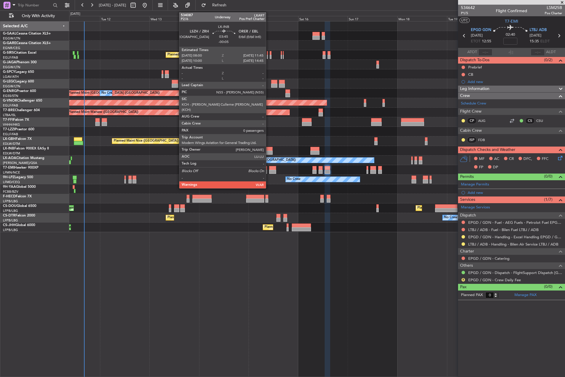
click at [268, 151] on div at bounding box center [269, 153] width 8 height 4
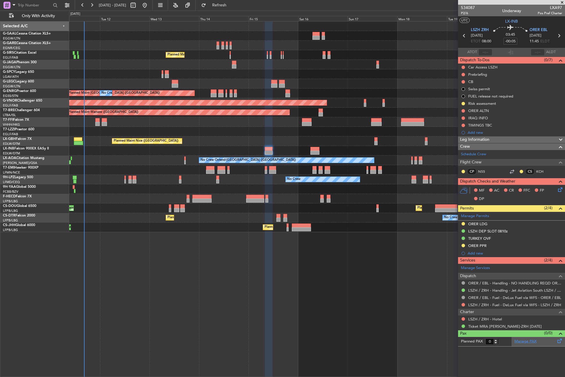
click at [527, 341] on link "Manage PAX" at bounding box center [525, 342] width 22 height 6
click at [231, 5] on span "Refresh" at bounding box center [219, 5] width 24 height 4
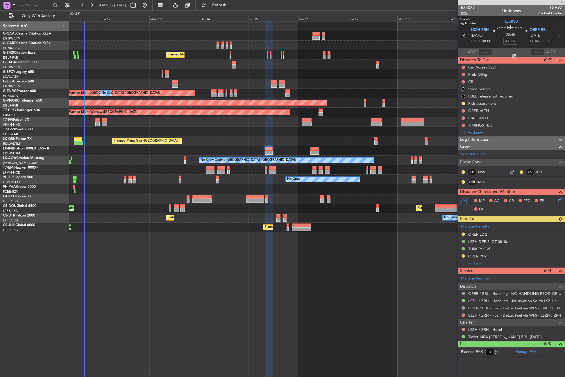
click at [462, 14] on span "P2/6" at bounding box center [468, 13] width 14 height 5
click at [483, 183] on link "MUK" at bounding box center [484, 181] width 13 height 5
click at [229, 4] on span "Refresh" at bounding box center [219, 5] width 24 height 4
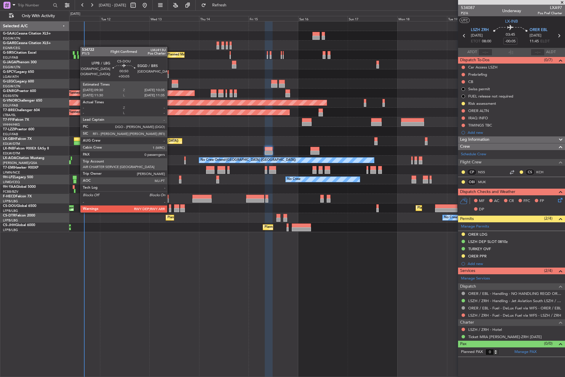
click at [170, 207] on div at bounding box center [170, 206] width 2 height 4
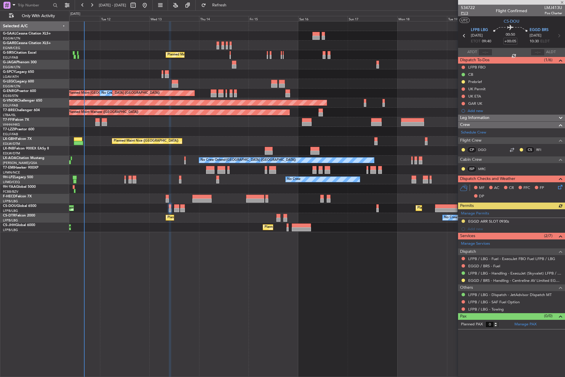
click at [461, 13] on span "P1/3" at bounding box center [468, 13] width 14 height 5
click at [173, 268] on div "No Crew Planned Maint [GEOGRAPHIC_DATA] ([GEOGRAPHIC_DATA]) A/C Unavailable [GE…" at bounding box center [316, 199] width 495 height 356
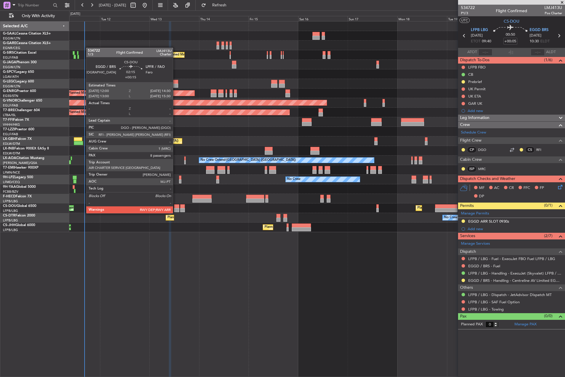
click at [175, 208] on div at bounding box center [176, 206] width 5 height 4
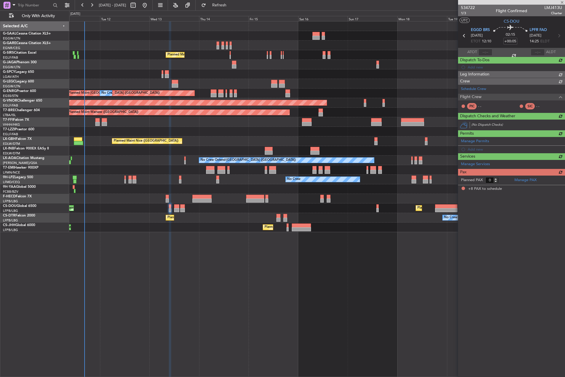
type input "+00:15"
type input "8"
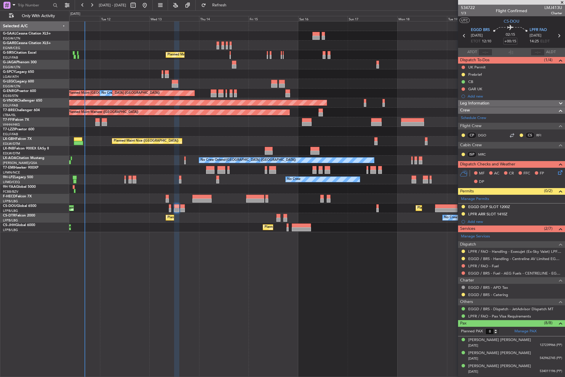
click at [208, 274] on div "No Crew Planned Maint [GEOGRAPHIC_DATA] ([GEOGRAPHIC_DATA]) A/C Unavailable [GE…" at bounding box center [316, 199] width 495 height 356
click at [208, 268] on div "No Crew Planned Maint [GEOGRAPHIC_DATA] ([GEOGRAPHIC_DATA]) A/C Unavailable [GE…" at bounding box center [316, 199] width 495 height 356
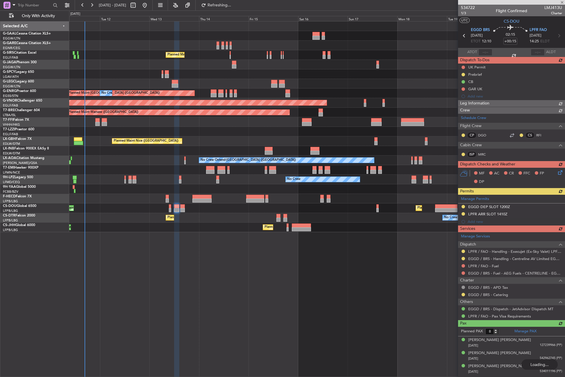
click at [462, 213] on div "Manage Permits EGGD DEP SLOT 1200Z LPFR ARR SLOT 1410Z Add new" at bounding box center [511, 210] width 107 height 31
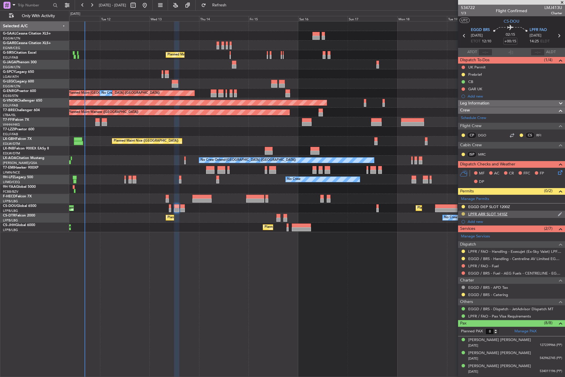
click at [463, 214] on button at bounding box center [462, 213] width 3 height 3
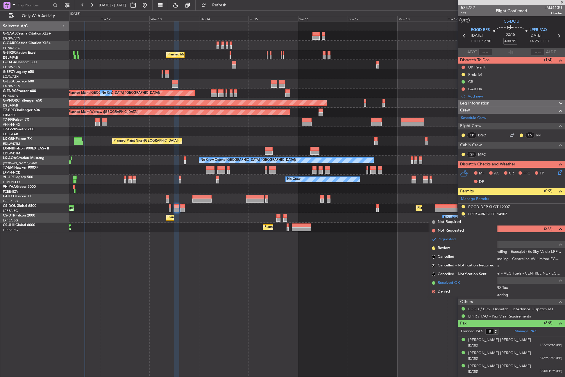
click at [446, 283] on span "Received OK" at bounding box center [448, 283] width 22 height 6
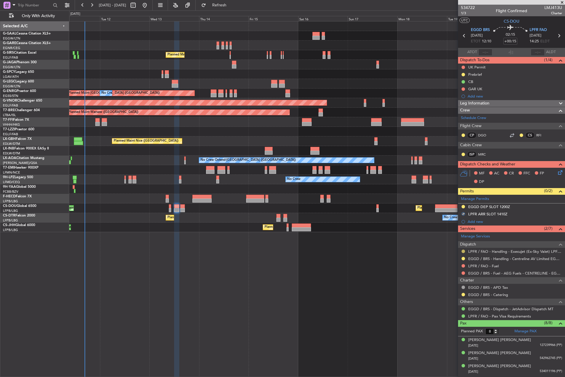
click at [463, 252] on button at bounding box center [462, 251] width 3 height 3
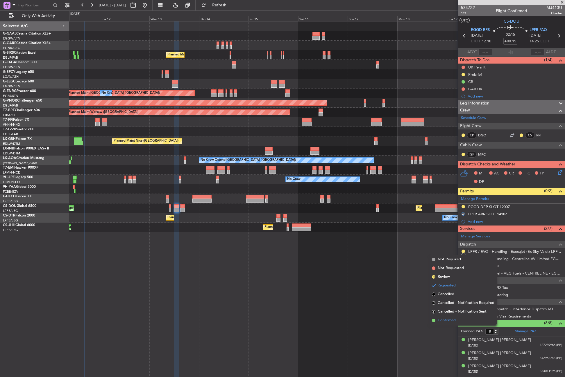
click at [446, 317] on li "Confirmed" at bounding box center [462, 320] width 67 height 9
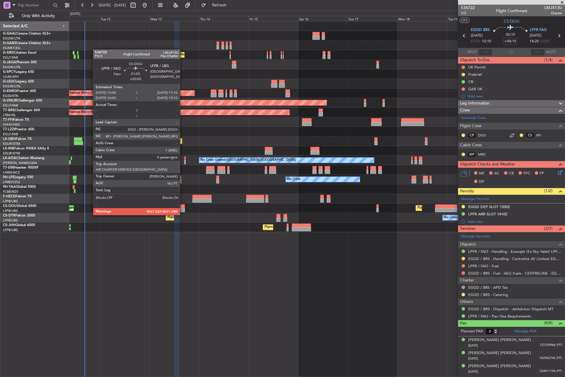
click at [182, 209] on div at bounding box center [182, 210] width 5 height 4
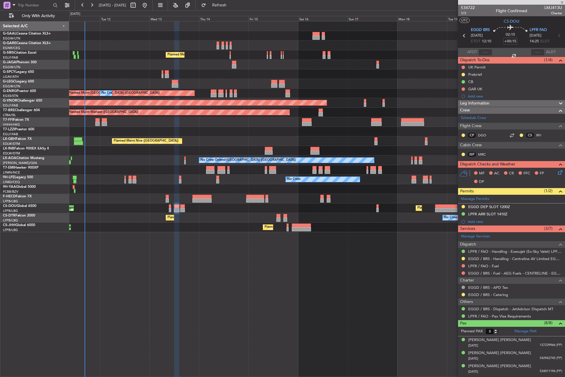
type input "0"
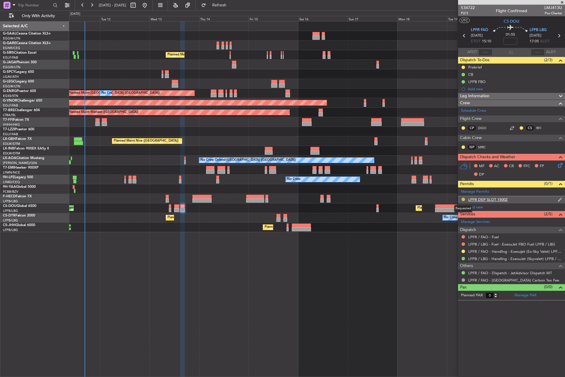
click at [461, 199] on button at bounding box center [462, 199] width 3 height 3
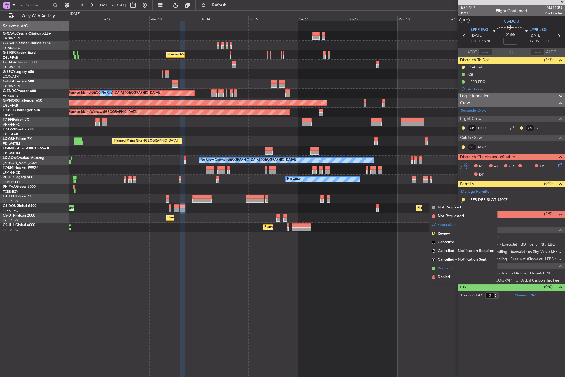
click at [445, 265] on li "Received OK" at bounding box center [462, 268] width 67 height 9
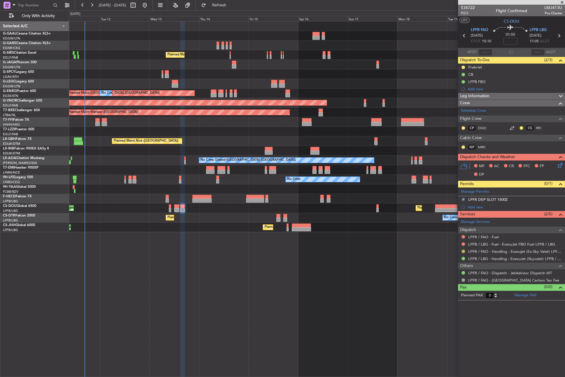
click at [464, 250] on button at bounding box center [462, 251] width 3 height 3
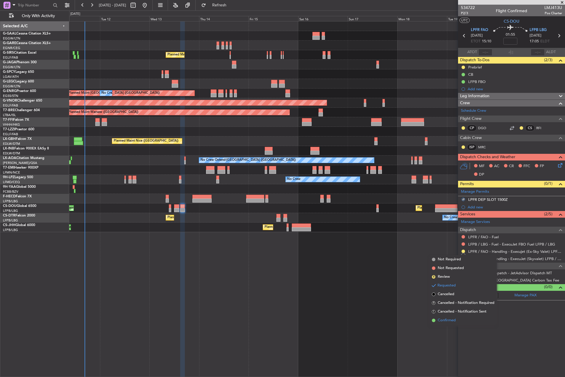
click at [446, 318] on span "Confirmed" at bounding box center [446, 321] width 18 height 6
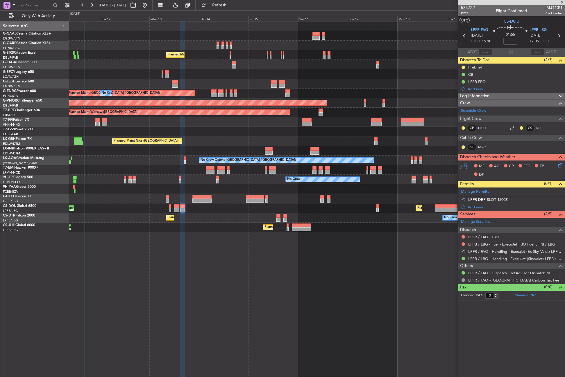
click at [321, 289] on div "No Crew Planned Maint [GEOGRAPHIC_DATA] ([GEOGRAPHIC_DATA]) A/C Unavailable [GE…" at bounding box center [316, 199] width 495 height 356
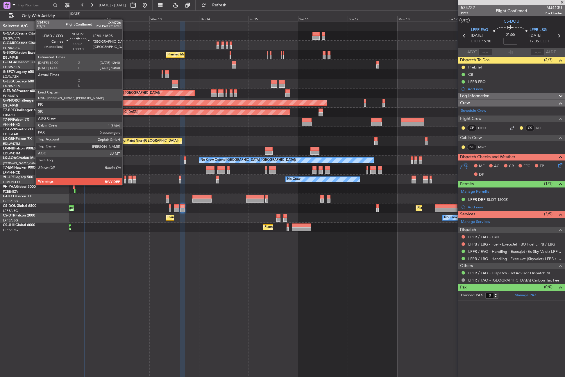
click at [125, 179] on div at bounding box center [124, 181] width 1 height 4
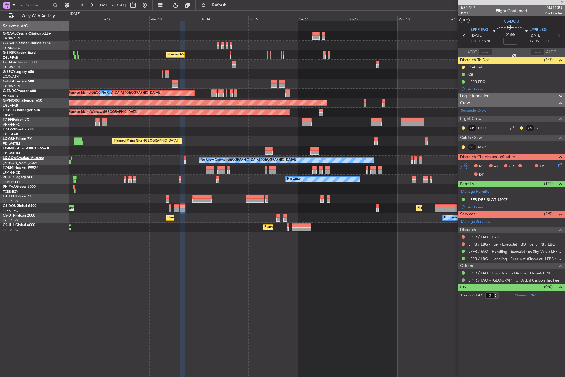
type input "+00:10"
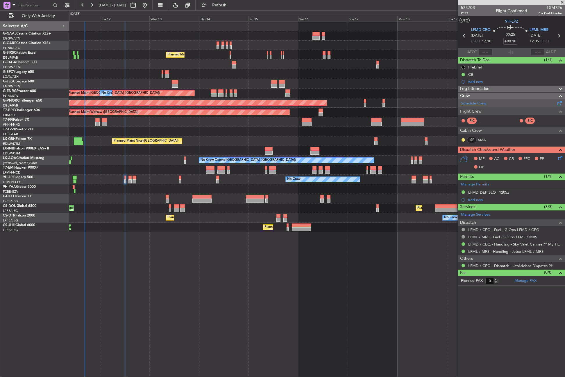
click at [475, 104] on link "Schedule Crew" at bounding box center [473, 104] width 25 height 6
click at [225, 8] on button "Refresh" at bounding box center [215, 5] width 35 height 9
click at [466, 12] on span "P1/3" at bounding box center [468, 13] width 14 height 5
click at [558, 159] on icon at bounding box center [558, 157] width 5 height 5
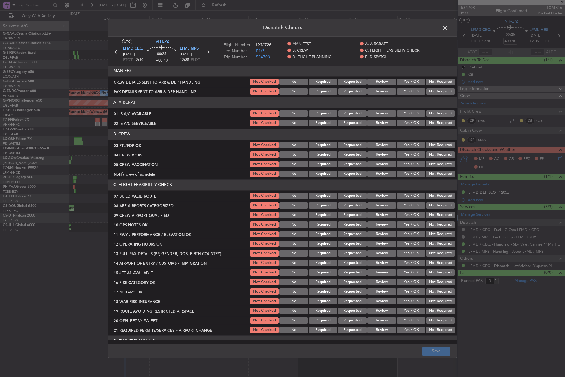
click at [406, 113] on button "Yes / OK" at bounding box center [410, 113] width 29 height 6
click at [406, 118] on div "Yes / OK" at bounding box center [410, 113] width 29 height 8
click at [405, 120] on button "Yes / OK" at bounding box center [410, 123] width 29 height 6
click at [403, 146] on button "Yes / OK" at bounding box center [410, 145] width 29 height 6
click at [432, 156] on button "Not Required" at bounding box center [440, 155] width 29 height 6
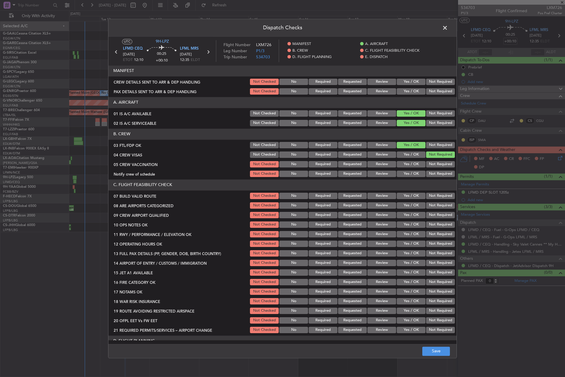
drag, startPoint x: 430, startPoint y: 159, endPoint x: 428, endPoint y: 162, distance: 3.1
click at [428, 161] on section "B. CREW 03 FTL/FDP OK Not Checked No Required Requested Review Yes / OK Not Req…" at bounding box center [282, 153] width 348 height 49
drag, startPoint x: 425, startPoint y: 164, endPoint x: 419, endPoint y: 171, distance: 8.4
click at [426, 167] on button "Not Required" at bounding box center [440, 164] width 29 height 6
click at [411, 174] on button "Yes / OK" at bounding box center [410, 174] width 29 height 6
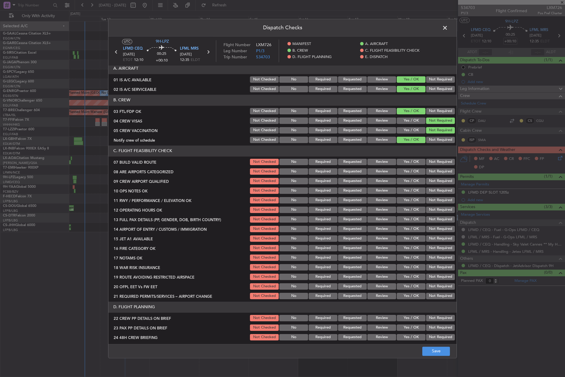
scroll to position [87, 0]
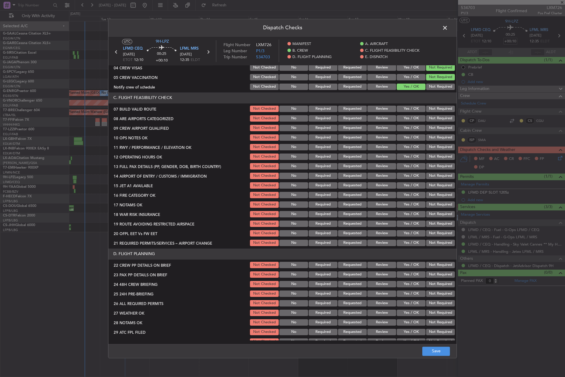
click at [405, 110] on button "Yes / OK" at bounding box center [410, 109] width 29 height 6
click at [405, 118] on button "Yes / OK" at bounding box center [410, 118] width 29 height 6
click at [405, 127] on button "Yes / OK" at bounding box center [410, 128] width 29 height 6
click at [406, 135] on button "Yes / OK" at bounding box center [410, 137] width 29 height 6
click at [405, 145] on button "Yes / OK" at bounding box center [410, 147] width 29 height 6
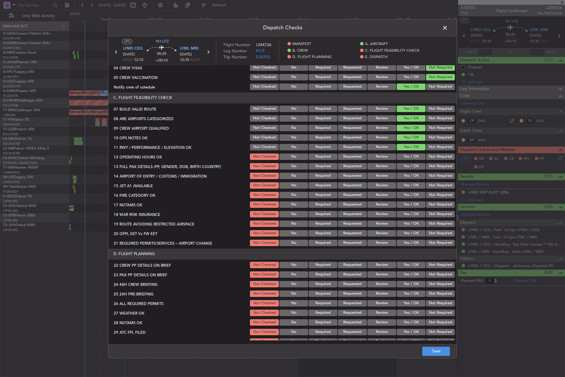
click at [405, 155] on button "Yes / OK" at bounding box center [410, 157] width 29 height 6
click at [404, 164] on button "Yes / OK" at bounding box center [410, 166] width 29 height 6
click at [404, 175] on button "Yes / OK" at bounding box center [410, 176] width 29 height 6
click at [409, 184] on button "Yes / OK" at bounding box center [410, 185] width 29 height 6
click at [407, 195] on button "Yes / OK" at bounding box center [410, 195] width 29 height 6
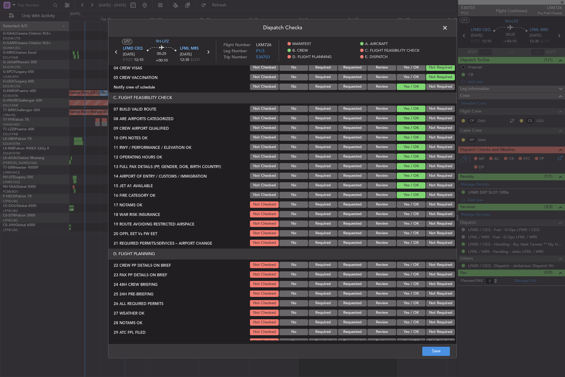
click at [412, 204] on button "Yes / OK" at bounding box center [410, 205] width 29 height 6
click at [409, 211] on button "Yes / OK" at bounding box center [410, 214] width 29 height 6
click at [426, 224] on button "Not Required" at bounding box center [440, 224] width 29 height 6
click at [416, 232] on button "Yes / OK" at bounding box center [410, 233] width 29 height 6
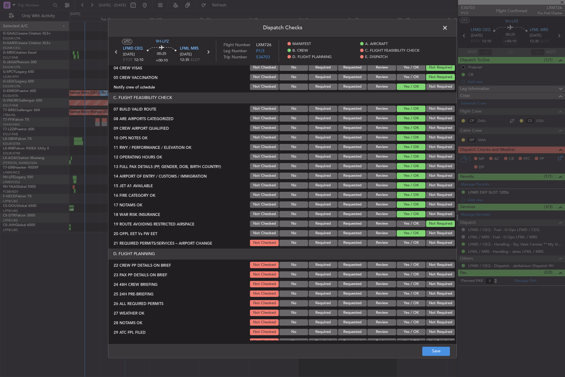
click at [431, 242] on button "Not Required" at bounding box center [440, 243] width 29 height 6
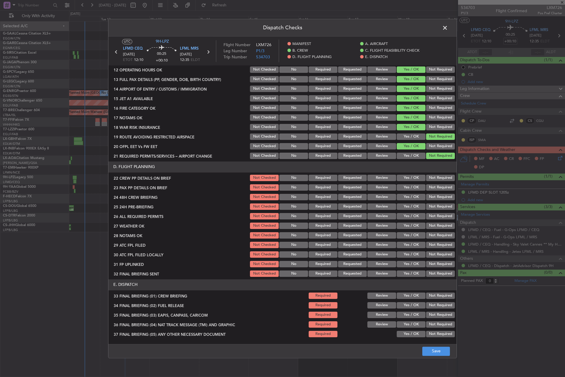
click at [405, 178] on button "Yes / OK" at bounding box center [410, 178] width 29 height 6
click at [405, 188] on button "Yes / OK" at bounding box center [410, 187] width 29 height 6
click at [406, 196] on button "Yes / OK" at bounding box center [410, 197] width 29 height 6
click at [436, 207] on button "Not Required" at bounding box center [440, 207] width 29 height 6
click at [403, 217] on button "Yes / OK" at bounding box center [410, 216] width 29 height 6
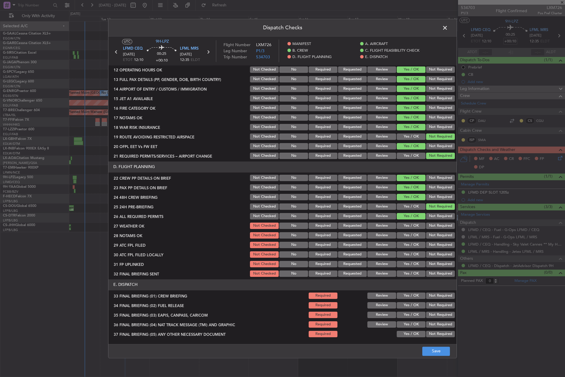
click at [403, 225] on button "Yes / OK" at bounding box center [410, 226] width 29 height 6
click at [387, 227] on button "Review" at bounding box center [381, 226] width 29 height 6
click at [382, 233] on button "Review" at bounding box center [381, 235] width 29 height 6
click at [434, 353] on button "Save" at bounding box center [436, 351] width 28 height 9
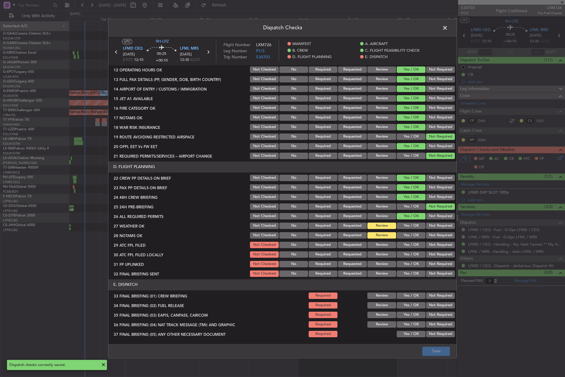
click at [448, 26] on span at bounding box center [448, 30] width 0 height 12
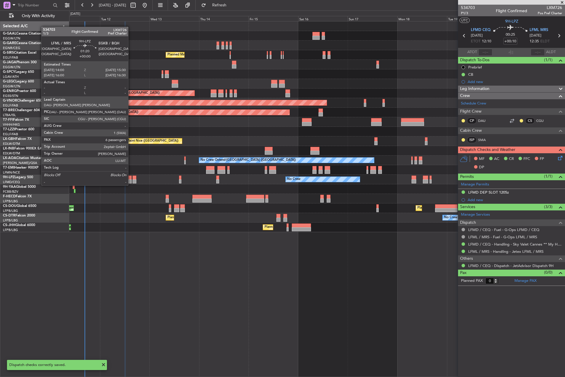
click at [131, 180] on div at bounding box center [129, 181] width 3 height 4
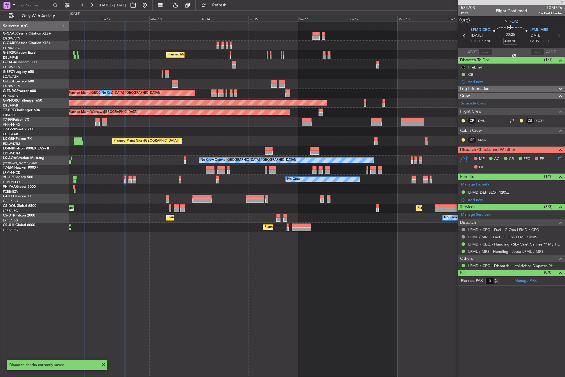
type input "6"
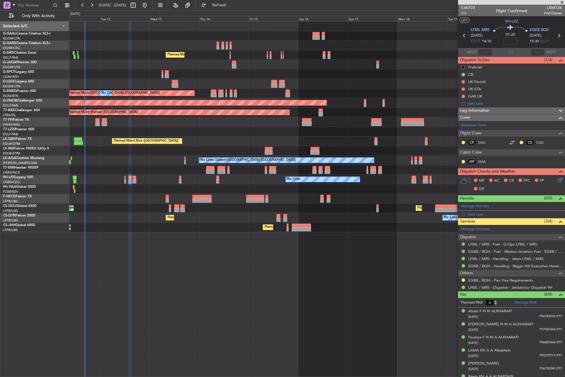
click at [556, 178] on icon at bounding box center [558, 179] width 5 height 5
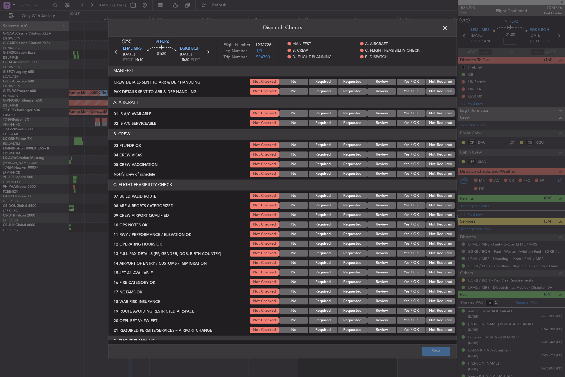
click at [411, 114] on button "Yes / OK" at bounding box center [410, 113] width 29 height 6
click at [409, 121] on button "Yes / OK" at bounding box center [410, 123] width 29 height 6
click at [409, 146] on button "Yes / OK" at bounding box center [410, 145] width 29 height 6
click at [432, 155] on button "Not Required" at bounding box center [440, 155] width 29 height 6
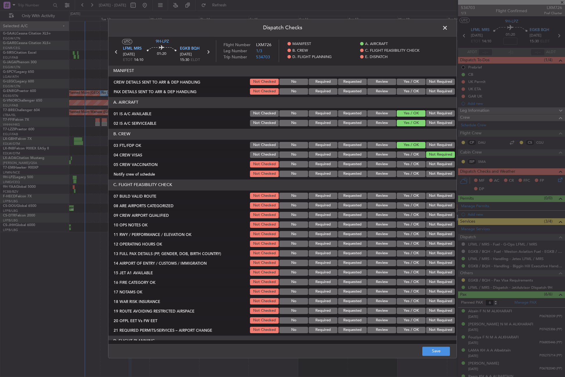
click at [428, 161] on button "Not Required" at bounding box center [440, 164] width 29 height 6
click at [403, 174] on button "Yes / OK" at bounding box center [410, 174] width 29 height 6
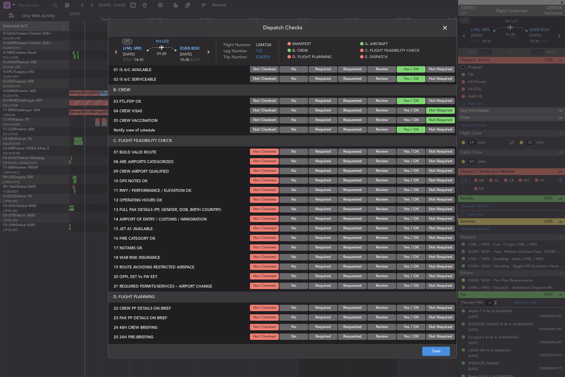
scroll to position [87, 0]
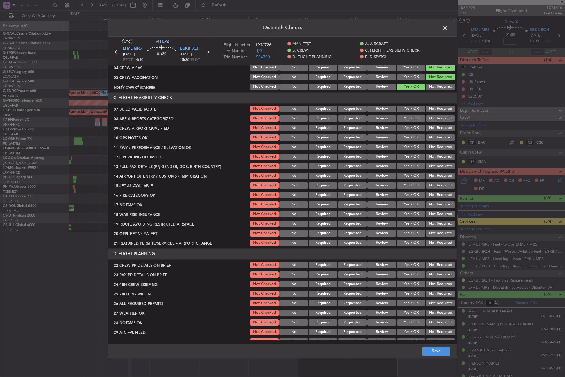
click at [399, 106] on button "Yes / OK" at bounding box center [410, 109] width 29 height 6
click at [401, 116] on button "Yes / OK" at bounding box center [410, 118] width 29 height 6
click at [402, 130] on button "Yes / OK" at bounding box center [410, 128] width 29 height 6
click at [403, 136] on button "Yes / OK" at bounding box center [410, 137] width 29 height 6
click at [403, 144] on section "C. FLIGHT FEASIBILITY CHECK 07 BUILD VALID ROUTE Not Checked No Required Reques…" at bounding box center [282, 169] width 348 height 155
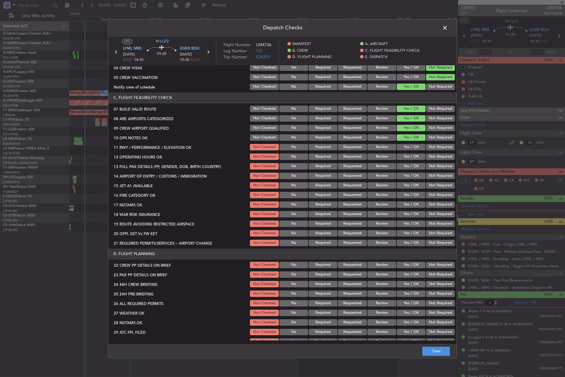
click at [403, 144] on button "Yes / OK" at bounding box center [410, 147] width 29 height 6
click at [403, 156] on button "Yes / OK" at bounding box center [410, 157] width 29 height 6
click at [403, 158] on button "Yes / OK" at bounding box center [410, 157] width 29 height 6
click at [404, 169] on button "Yes / OK" at bounding box center [410, 166] width 29 height 6
click at [404, 179] on button "Yes / OK" at bounding box center [410, 176] width 29 height 6
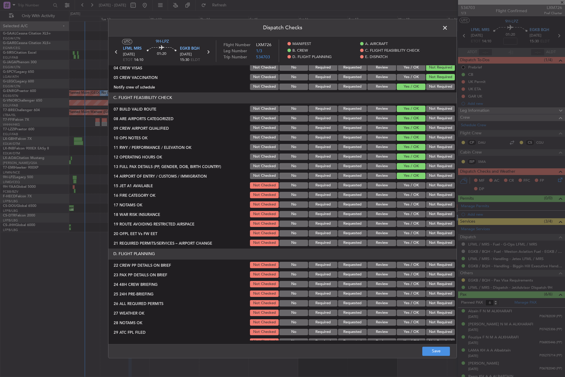
click at [404, 185] on button "Yes / OK" at bounding box center [410, 185] width 29 height 6
click at [404, 195] on button "Yes / OK" at bounding box center [410, 195] width 29 height 6
click at [404, 205] on button "Yes / OK" at bounding box center [410, 205] width 29 height 6
click at [404, 215] on button "Yes / OK" at bounding box center [410, 214] width 29 height 6
click at [426, 227] on button "Not Required" at bounding box center [440, 224] width 29 height 6
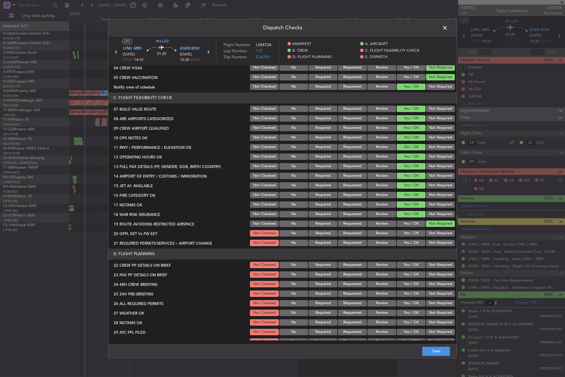
click at [414, 231] on button "Yes / OK" at bounding box center [410, 233] width 29 height 6
click at [430, 240] on button "Not Required" at bounding box center [440, 243] width 29 height 6
click at [408, 266] on button "Yes / OK" at bounding box center [410, 265] width 29 height 6
click at [407, 272] on section "D. FLIGHT PLANNING 22 CREW PP DETAILS ON BRIEF Not Checked No Required Requeste…" at bounding box center [282, 307] width 348 height 116
click at [406, 275] on button "Yes / OK" at bounding box center [410, 275] width 29 height 6
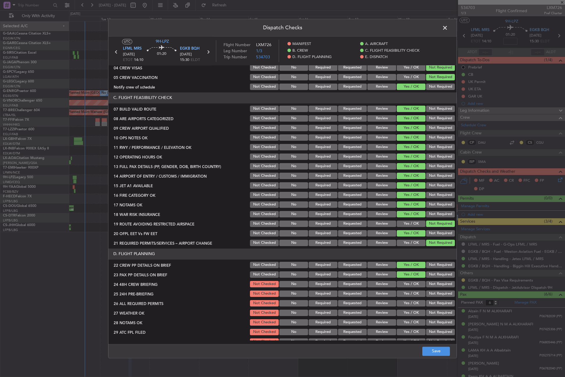
click at [406, 287] on button "Yes / OK" at bounding box center [410, 284] width 29 height 6
click at [426, 294] on button "Not Required" at bounding box center [440, 294] width 29 height 6
click at [415, 302] on button "Yes / OK" at bounding box center [410, 303] width 29 height 6
click at [403, 310] on button "Yes / OK" at bounding box center [410, 313] width 29 height 6
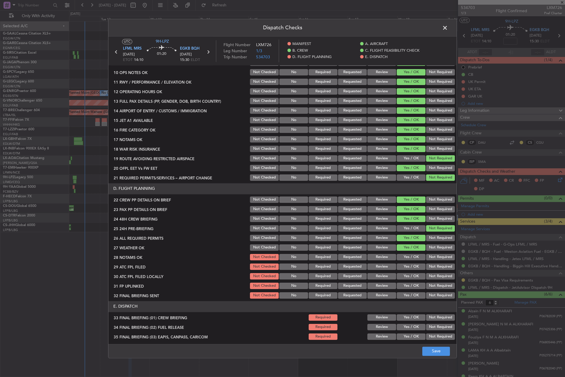
scroll to position [174, 0]
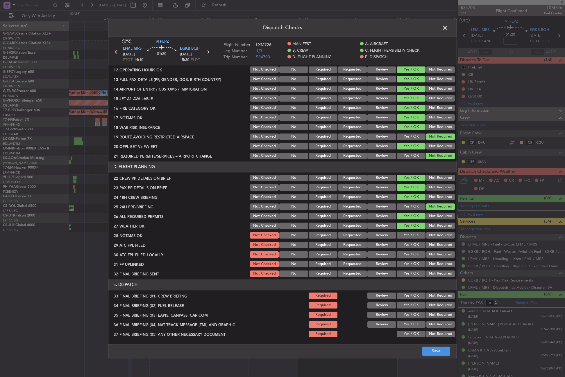
click at [411, 236] on button "Yes / OK" at bounding box center [410, 235] width 29 height 6
click at [428, 348] on button "Save" at bounding box center [436, 351] width 28 height 9
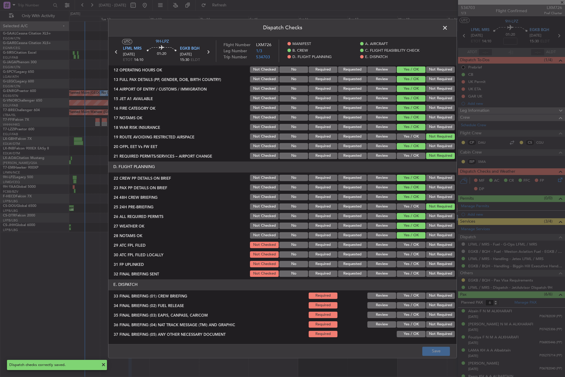
click at [448, 28] on span at bounding box center [448, 30] width 0 height 12
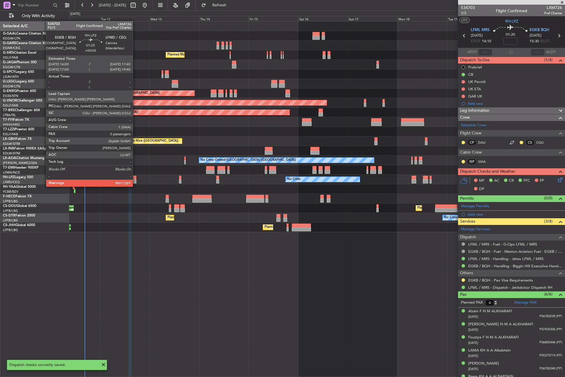
click at [135, 181] on div at bounding box center [133, 181] width 3 height 4
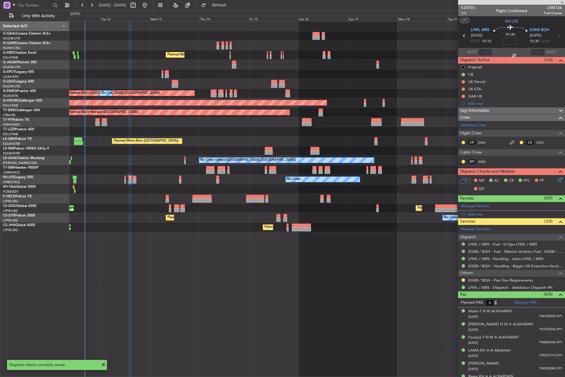
type input "+00:05"
type input "0"
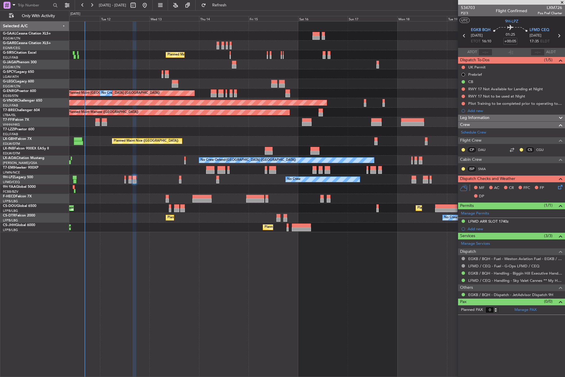
click at [559, 186] on icon at bounding box center [558, 186] width 5 height 5
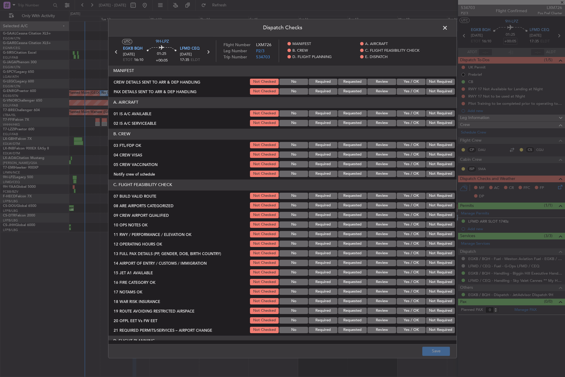
click at [407, 112] on button "Yes / OK" at bounding box center [410, 113] width 29 height 6
click at [406, 123] on button "Yes / OK" at bounding box center [410, 123] width 29 height 6
click at [407, 150] on section "B. CREW 03 FTL/FDP OK Not Checked No Required Requested Review Yes / OK Not Req…" at bounding box center [282, 153] width 348 height 49
click at [412, 146] on button "Yes / OK" at bounding box center [410, 145] width 29 height 6
click at [430, 156] on button "Not Required" at bounding box center [440, 155] width 29 height 6
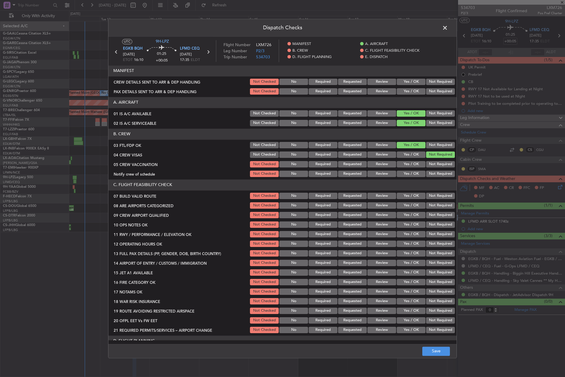
click at [426, 164] on button "Not Required" at bounding box center [440, 164] width 29 height 6
click at [409, 172] on button "Yes / OK" at bounding box center [410, 174] width 29 height 6
click at [409, 196] on button "Yes / OK" at bounding box center [410, 196] width 29 height 6
click at [409, 202] on div "Yes / OK" at bounding box center [410, 206] width 29 height 8
click at [409, 206] on button "Yes / OK" at bounding box center [410, 205] width 29 height 6
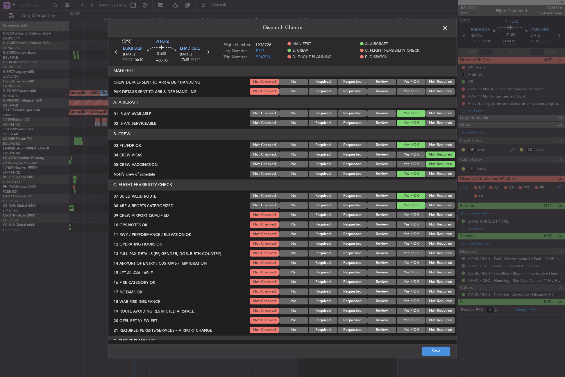
click at [406, 216] on button "Yes / OK" at bounding box center [410, 215] width 29 height 6
click at [404, 226] on button "Yes / OK" at bounding box center [410, 225] width 29 height 6
click at [403, 235] on button "Yes / OK" at bounding box center [410, 234] width 29 height 6
click at [404, 243] on button "Yes / OK" at bounding box center [410, 244] width 29 height 6
click at [404, 249] on section "C. FLIGHT FEASIBILITY CHECK 07 BUILD VALID ROUTE Not Checked No Required Reques…" at bounding box center [282, 256] width 348 height 155
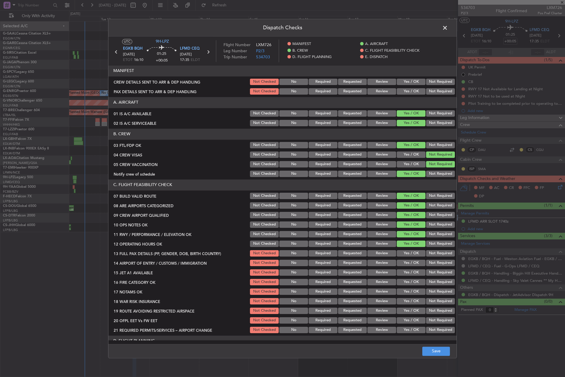
click at [404, 253] on button "Yes / OK" at bounding box center [410, 253] width 29 height 6
click at [404, 261] on button "Yes / OK" at bounding box center [410, 263] width 29 height 6
click at [403, 273] on button "Yes / OK" at bounding box center [410, 273] width 29 height 6
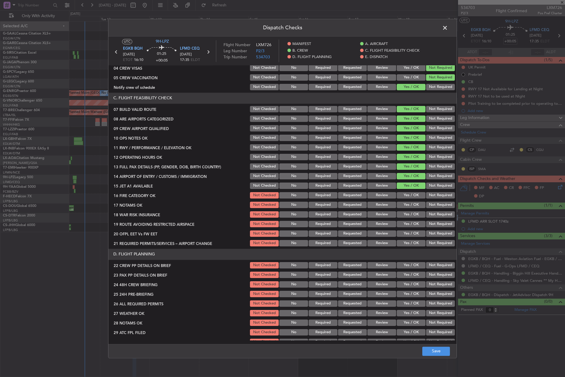
scroll to position [87, 0]
click at [401, 193] on button "Yes / OK" at bounding box center [410, 195] width 29 height 6
click at [403, 203] on button "Yes / OK" at bounding box center [410, 205] width 29 height 6
click at [403, 217] on button "Yes / OK" at bounding box center [410, 214] width 29 height 6
click at [440, 214] on button "Not Required" at bounding box center [440, 214] width 29 height 6
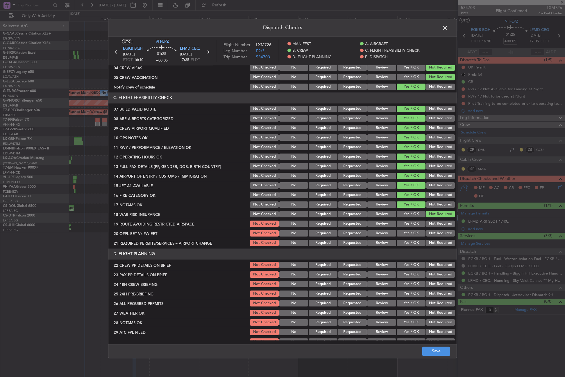
click at [411, 226] on button "Yes / OK" at bounding box center [410, 224] width 29 height 6
click at [408, 213] on button "Yes / OK" at bounding box center [410, 214] width 29 height 6
drag, startPoint x: 428, startPoint y: 221, endPoint x: 419, endPoint y: 231, distance: 12.9
click at [428, 222] on button "Not Required" at bounding box center [440, 224] width 29 height 6
drag, startPoint x: 412, startPoint y: 233, endPoint x: 421, endPoint y: 242, distance: 11.9
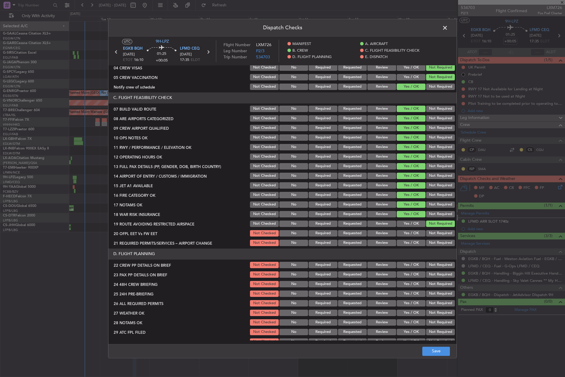
click at [412, 235] on button "Yes / OK" at bounding box center [410, 233] width 29 height 6
click at [426, 243] on button "Not Required" at bounding box center [440, 243] width 29 height 6
click at [414, 262] on div "Yes / OK" at bounding box center [410, 265] width 29 height 8
click at [410, 268] on div "Yes / OK" at bounding box center [410, 265] width 29 height 8
click at [404, 262] on button "Yes / OK" at bounding box center [410, 265] width 29 height 6
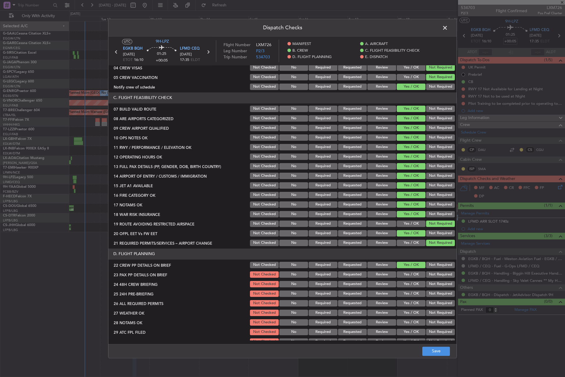
click at [404, 273] on button "Yes / OK" at bounding box center [410, 275] width 29 height 6
click at [403, 283] on button "Yes / OK" at bounding box center [410, 284] width 29 height 6
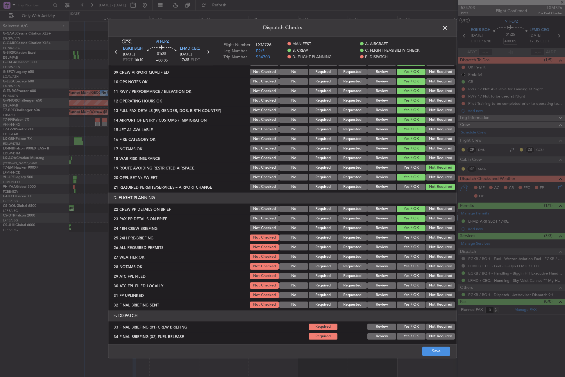
scroll to position [145, 0]
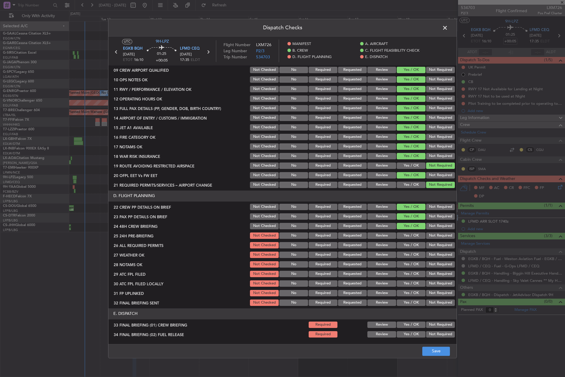
click at [431, 238] on button "Not Required" at bounding box center [440, 236] width 29 height 6
click at [403, 243] on button "Yes / OK" at bounding box center [410, 245] width 29 height 6
click at [403, 253] on button "Yes / OK" at bounding box center [410, 255] width 29 height 6
click at [403, 261] on div "Yes / OK" at bounding box center [410, 265] width 29 height 8
click at [403, 263] on button "Yes / OK" at bounding box center [410, 264] width 29 height 6
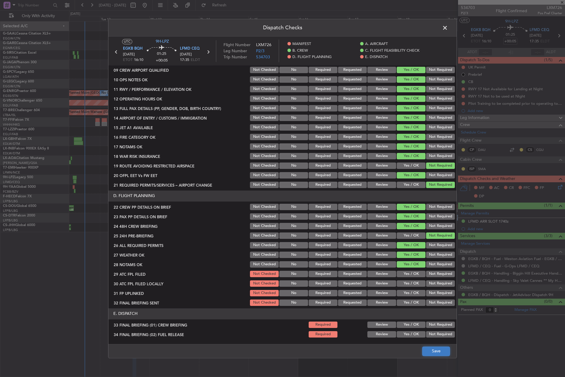
click at [432, 347] on button "Save" at bounding box center [436, 351] width 28 height 9
click at [448, 24] on span at bounding box center [448, 30] width 0 height 12
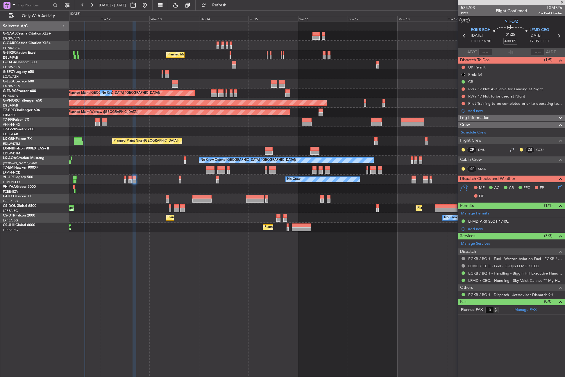
click at [515, 22] on span "9H-LPZ" at bounding box center [511, 21] width 13 height 6
click at [223, 9] on button "Refresh" at bounding box center [215, 5] width 35 height 9
click at [220, 6] on button "Refresh" at bounding box center [215, 5] width 35 height 9
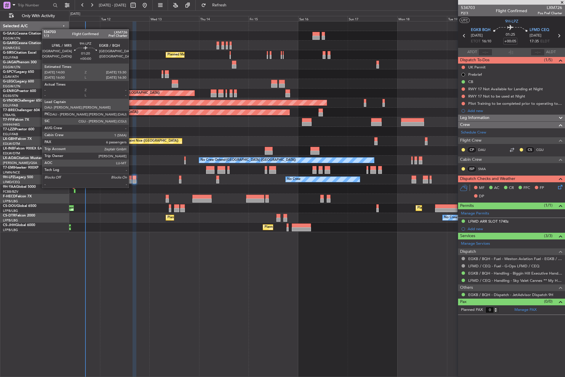
click at [131, 182] on div at bounding box center [129, 181] width 3 height 4
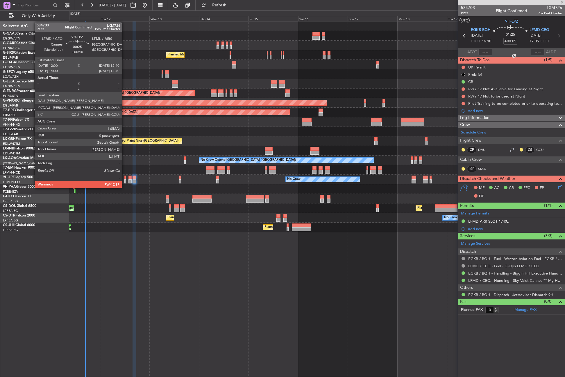
type input "6"
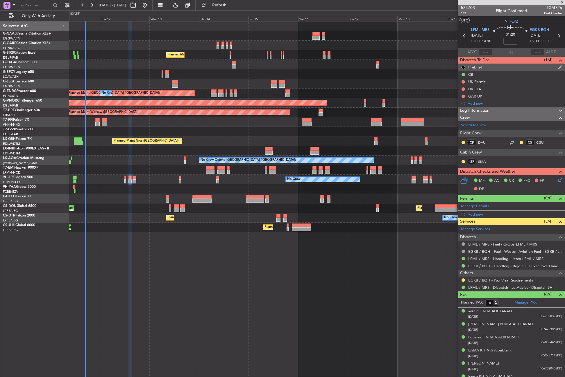
click at [473, 68] on div "Prebrief" at bounding box center [475, 67] width 14 height 5
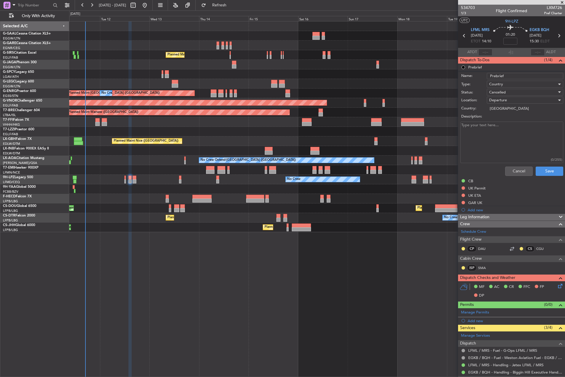
click at [502, 128] on textarea "Description:" at bounding box center [511, 143] width 103 height 42
paste textarea "LFMD-LFML 2700kgs LFML-EGKB 5000kgs EGKB-LFMD remaining"
type textarea "LFMD-LFML 2700kgs LFML-EGKB 5000kgs EGKB-LFMD remaining"
drag, startPoint x: 502, startPoint y: 126, endPoint x: 493, endPoint y: 92, distance: 34.9
click at [493, 92] on span "Cancelled" at bounding box center [497, 92] width 17 height 5
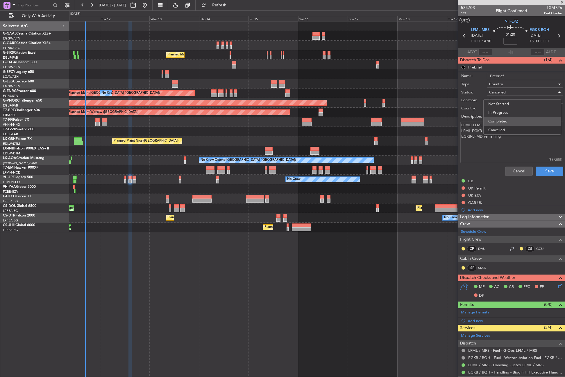
click at [494, 118] on span "Completed" at bounding box center [522, 121] width 68 height 9
click at [535, 168] on button "Save" at bounding box center [549, 171] width 28 height 9
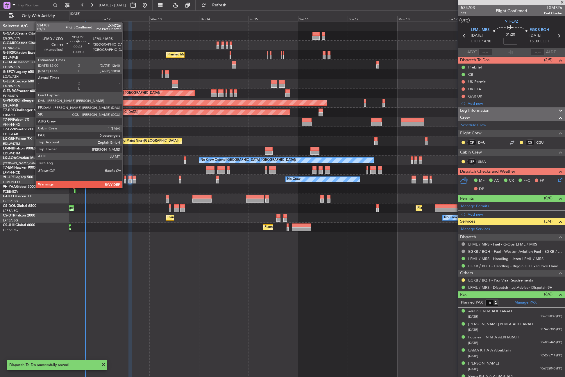
click at [125, 182] on div at bounding box center [124, 181] width 1 height 4
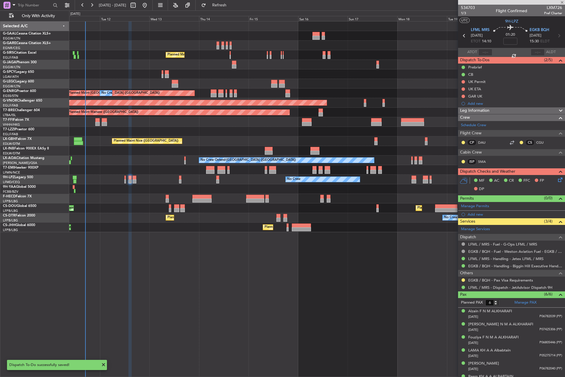
type input "+00:10"
type input "0"
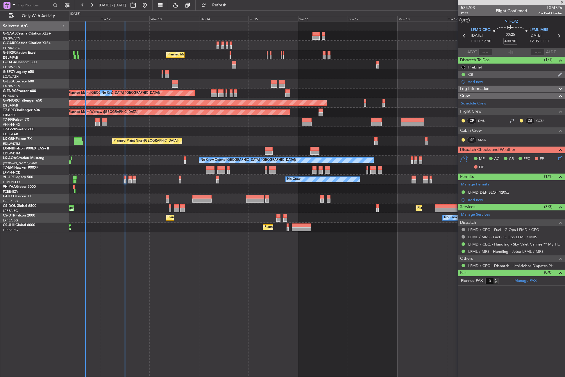
click at [473, 71] on div "CB" at bounding box center [511, 74] width 107 height 7
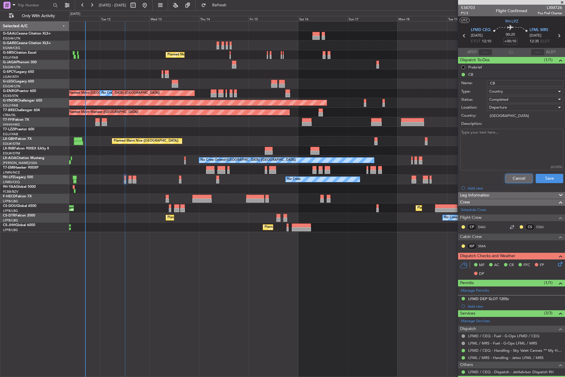
click at [515, 177] on button "Cancel" at bounding box center [519, 178] width 28 height 9
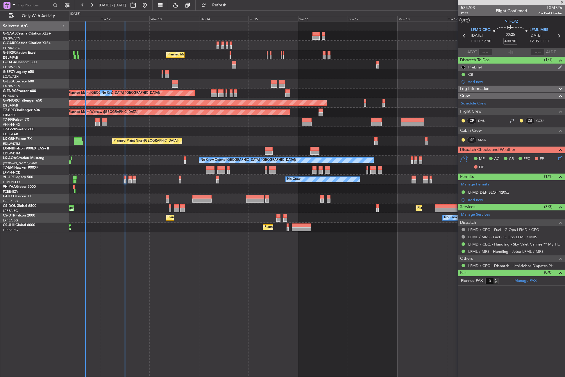
click at [482, 69] on div "Prebrief" at bounding box center [511, 67] width 107 height 7
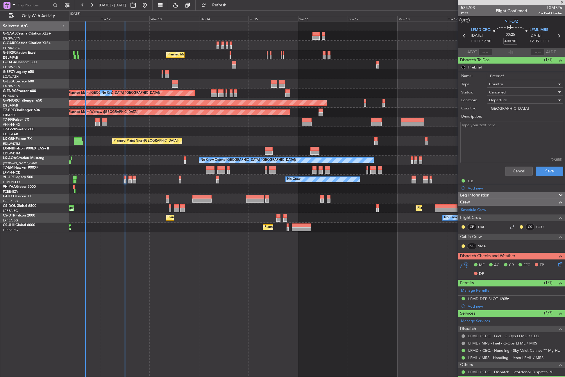
click at [483, 135] on textarea "Description:" at bounding box center [511, 143] width 103 height 42
paste textarea "LFMD-LFML 2700kgs LFML-EGKB 5000kgs EGKB-LFMD remaining"
type textarea "LFMD-LFML 2700kgs LFML-EGKB 5000kgs EGKB-LFMD remaining"
click at [504, 91] on span "Cancelled" at bounding box center [497, 92] width 17 height 5
click at [506, 123] on span "Completed" at bounding box center [522, 121] width 68 height 9
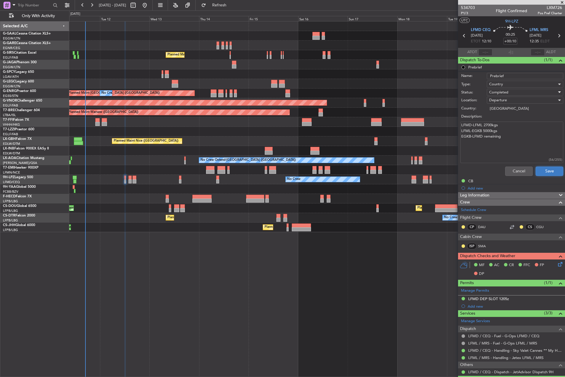
click at [538, 169] on button "Save" at bounding box center [549, 171] width 28 height 9
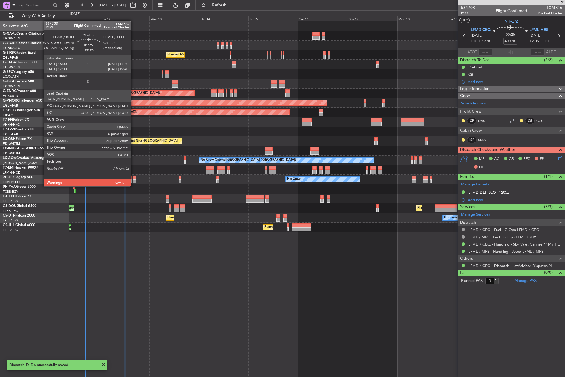
click at [133, 181] on div at bounding box center [133, 181] width 3 height 4
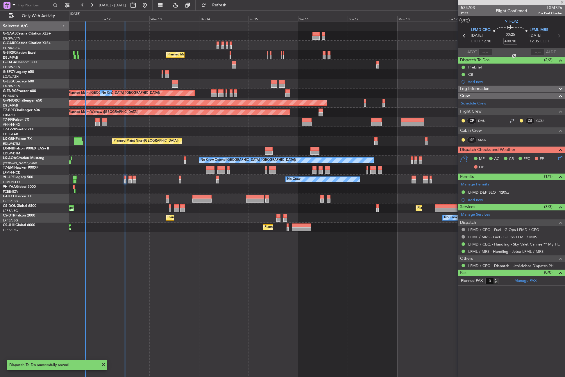
type input "+00:05"
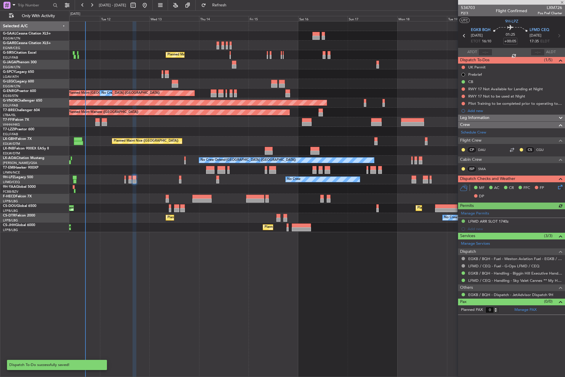
click at [479, 77] on div "Prebrief" at bounding box center [511, 74] width 107 height 7
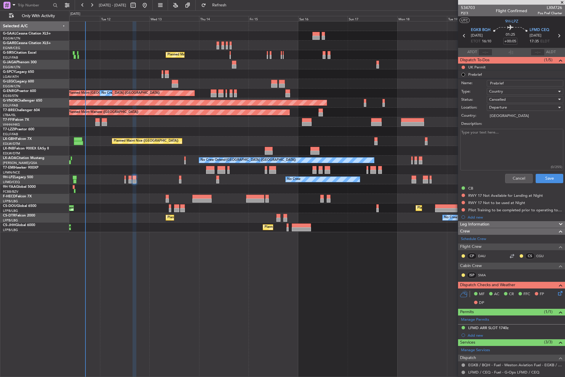
click at [502, 99] on span "Cancelled" at bounding box center [497, 99] width 17 height 5
click at [493, 129] on span "Completed" at bounding box center [522, 128] width 68 height 9
click at [484, 136] on textarea "Description:" at bounding box center [511, 150] width 103 height 42
paste textarea "LFMD-LFML 2700kgs LFML-EGKB 5000kgs EGKB-LFMD remaining"
type textarea "LFMD-LFML 2700kgs LFML-EGKB 5000kgs EGKB-LFMD remaining"
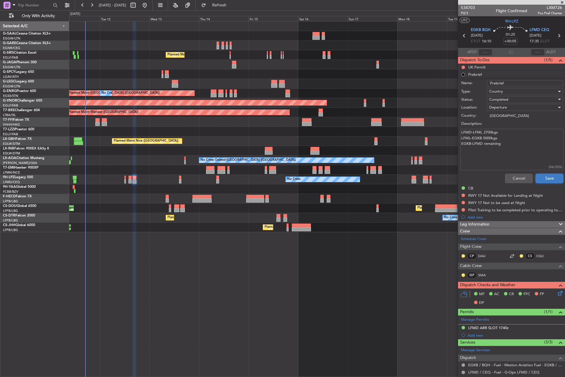
click at [547, 180] on button "Save" at bounding box center [549, 178] width 28 height 9
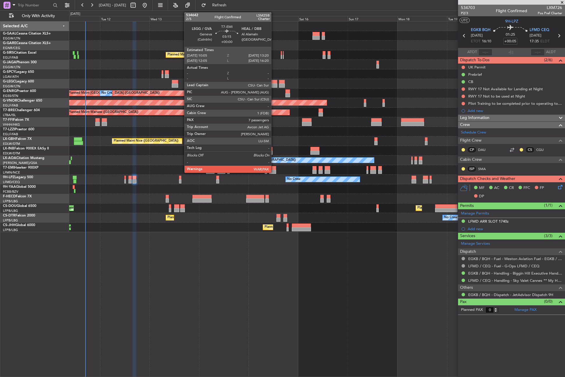
click at [274, 169] on div at bounding box center [272, 168] width 7 height 4
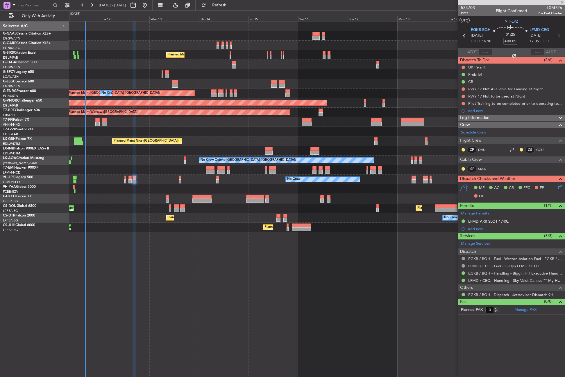
type input "7"
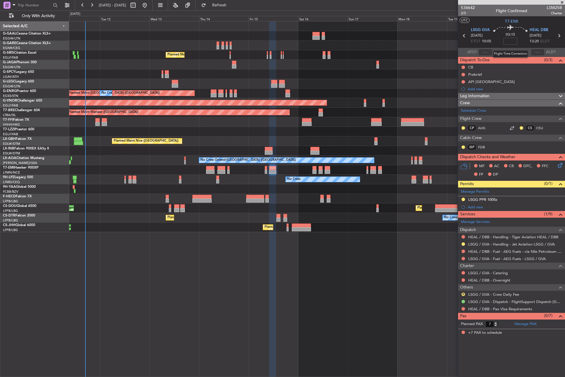
click at [505, 42] on input at bounding box center [510, 41] width 14 height 7
click at [353, 233] on div "No Crew Planned Maint [GEOGRAPHIC_DATA] ([GEOGRAPHIC_DATA]) A/C Unavailable [GE…" at bounding box center [316, 199] width 495 height 356
type input "+00:15"
click at [478, 94] on div "API [GEOGRAPHIC_DATA]" at bounding box center [489, 91] width 42 height 7
click at [489, 99] on div "Leg Information" at bounding box center [511, 96] width 107 height 7
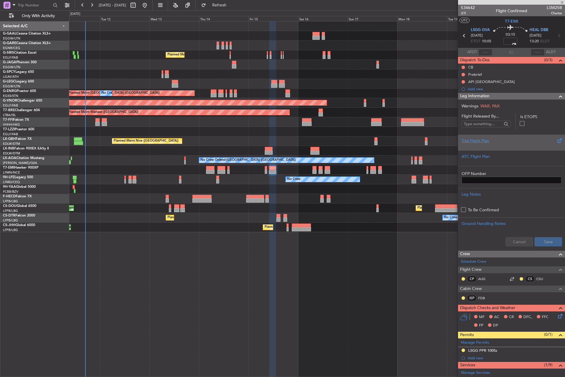
click at [484, 141] on div "Trial Flight Plan" at bounding box center [511, 141] width 100 height 6
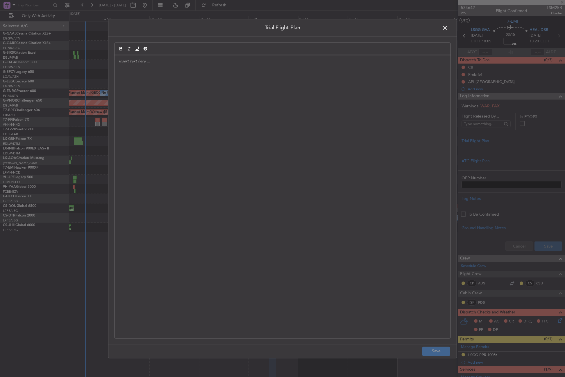
click at [226, 115] on div at bounding box center [282, 196] width 336 height 283
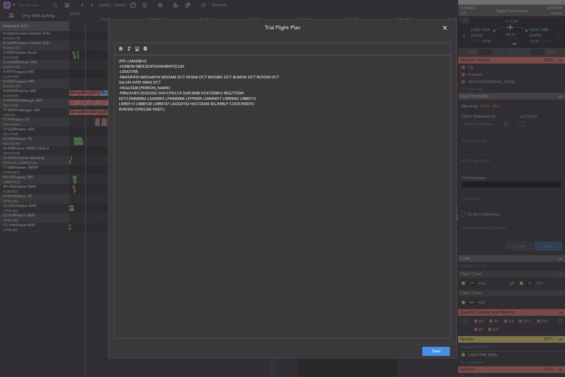
scroll to position [0, 0]
drag, startPoint x: 146, startPoint y: 60, endPoint x: 147, endPoint y: 64, distance: 3.8
click at [146, 60] on p "(FPL-LSM25B-IG" at bounding box center [282, 61] width 327 height 5
click at [116, 63] on div "(FPL-LSM25B-IN -H25B/M-SBDE2E3FGHIM3RWYZ/LB1 -LSGG1705 -N0433F410 MEDAM1N MEDAM…" at bounding box center [282, 196] width 336 height 283
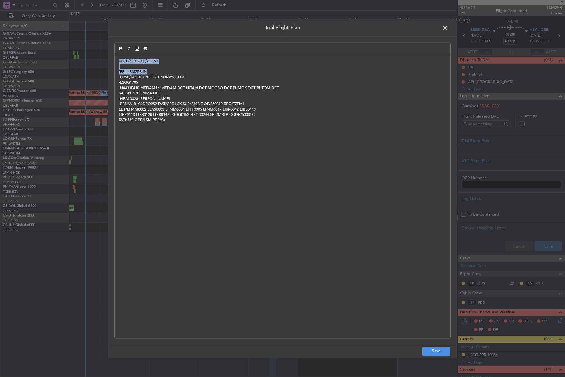
drag, startPoint x: 118, startPoint y: 60, endPoint x: 186, endPoint y: 69, distance: 68.8
click at [186, 69] on div "MSU // [DATE] // FCST (FPL-LSM25B-IN -H25B/M-SBDE2E3FGHIM3RWYZ/LB1 -LSGG1705 -N…" at bounding box center [282, 196] width 336 height 283
click at [166, 62] on p "MSU // [DATE] // FCST" at bounding box center [282, 61] width 327 height 5
click at [164, 61] on p "MSU // [DATE] // FCST" at bounding box center [282, 61] width 327 height 5
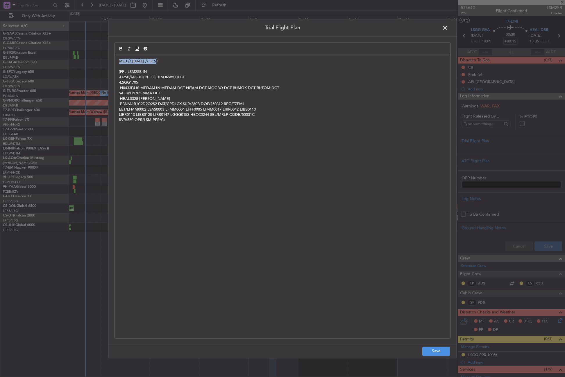
drag, startPoint x: 161, startPoint y: 62, endPoint x: 114, endPoint y: 62, distance: 46.5
click at [114, 62] on div "MSU // [DATE] // FCST (FPL-LSM25B-IN -H25B/M-SBDE2E3FGHIM3RWYZ/LB1 -LSGG1705 -N…" at bounding box center [282, 196] width 336 height 283
copy p "MSU // [DATE] // FCST"
click at [431, 350] on button "Save" at bounding box center [436, 351] width 28 height 9
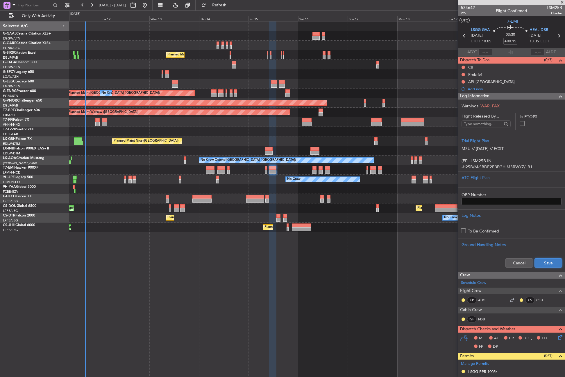
click at [534, 267] on button "Save" at bounding box center [548, 262] width 28 height 9
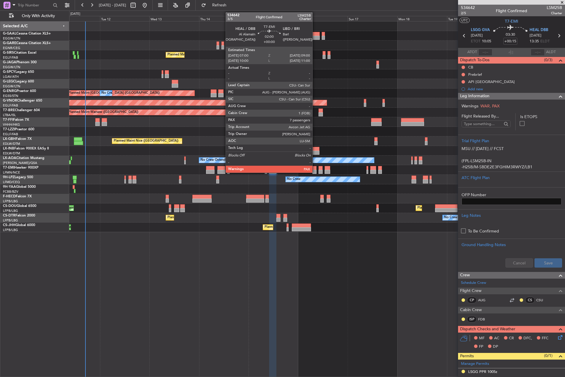
click at [315, 172] on div at bounding box center [314, 172] width 4 height 4
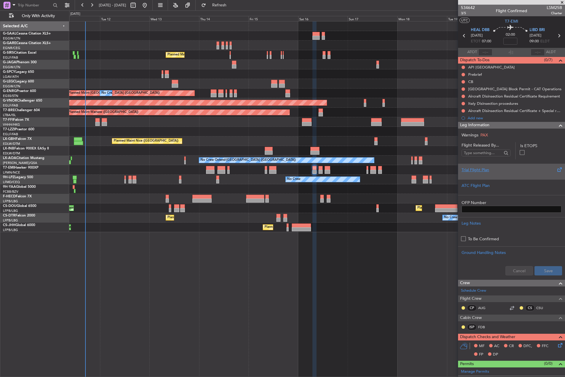
click at [470, 165] on div "Trial Flight Plan" at bounding box center [511, 172] width 107 height 16
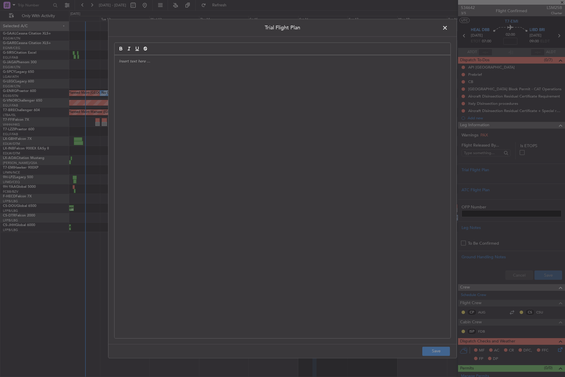
click at [324, 83] on div at bounding box center [282, 196] width 336 height 283
click at [241, 64] on div "MSU // [DATE] // FCST" at bounding box center [282, 196] width 336 height 283
click at [157, 99] on div "MSU // [DATE] // FCST ﻿" at bounding box center [282, 196] width 336 height 283
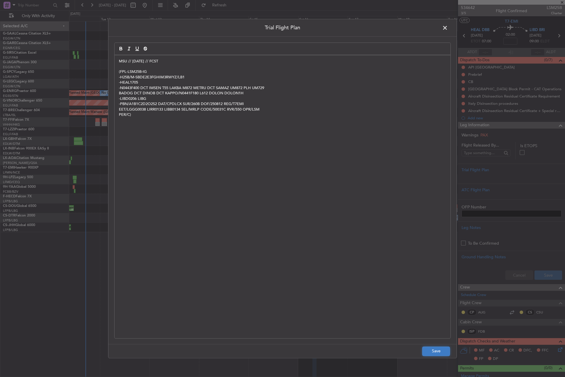
click at [432, 351] on button "Save" at bounding box center [436, 351] width 28 height 9
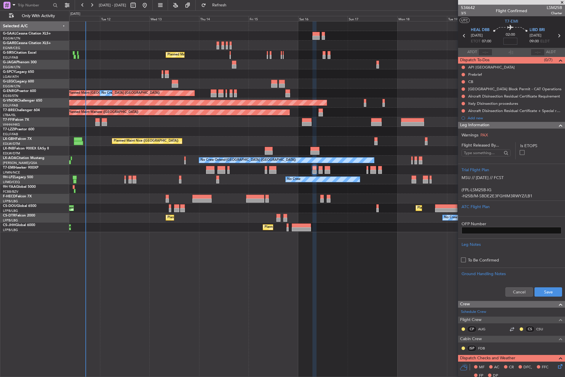
click at [505, 42] on input at bounding box center [510, 41] width 14 height 7
click at [352, 303] on div "No Crew Planned Maint [GEOGRAPHIC_DATA] ([GEOGRAPHIC_DATA]) A/C Unavailable [GE…" at bounding box center [316, 199] width 495 height 356
type input "+00:05"
click at [541, 293] on button "Save" at bounding box center [548, 292] width 28 height 9
click at [179, 261] on div "No Crew Planned Maint [GEOGRAPHIC_DATA] ([GEOGRAPHIC_DATA]) A/C Unavailable [GE…" at bounding box center [316, 199] width 495 height 356
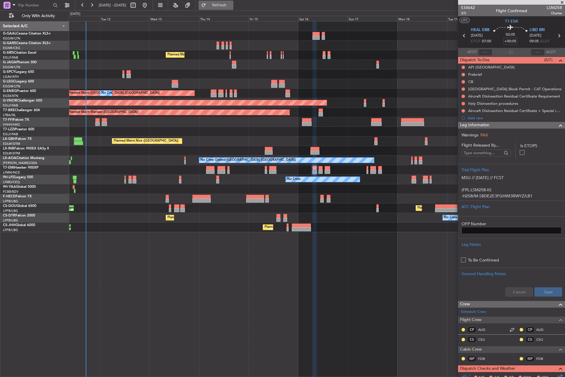
click at [218, 4] on button "Refresh" at bounding box center [215, 5] width 35 height 9
click at [223, 4] on button "Refresh" at bounding box center [215, 5] width 35 height 9
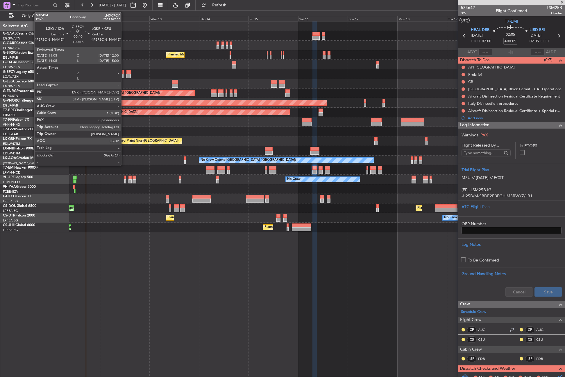
click at [123, 76] on div at bounding box center [123, 76] width 2 height 4
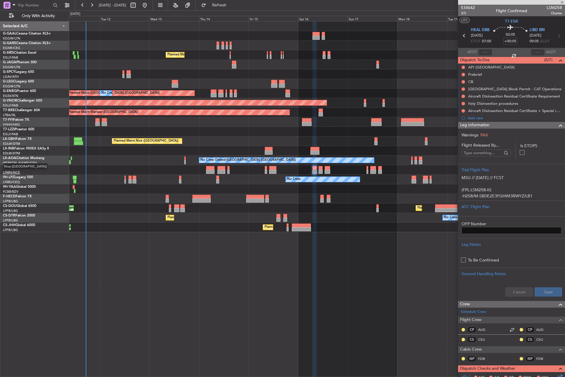
type input "+00:15"
type input "0"
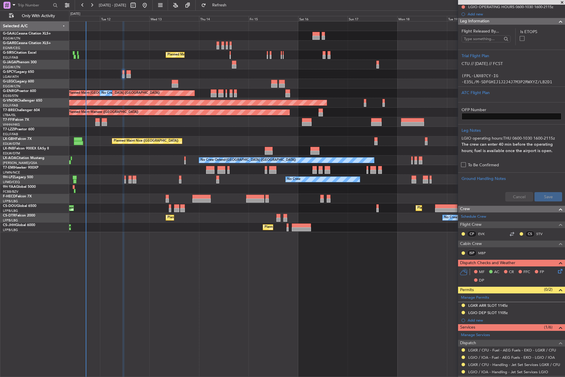
scroll to position [139, 0]
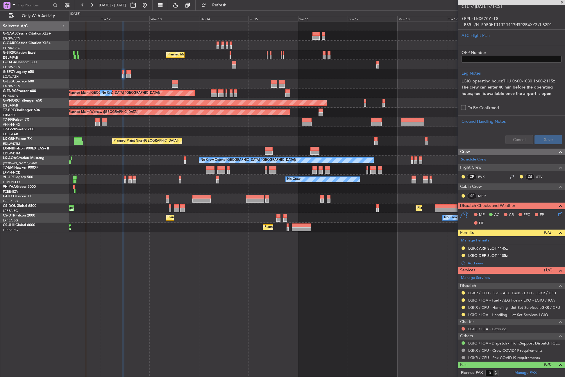
click at [511, 317] on mat-tooltip-component "LGIO / IOA - Handling - Jet Set Services LGIO" at bounding box center [507, 324] width 77 height 15
click at [473, 315] on link "LGIO / IOA - Handling - Jet Set Services LGIO" at bounding box center [508, 314] width 80 height 5
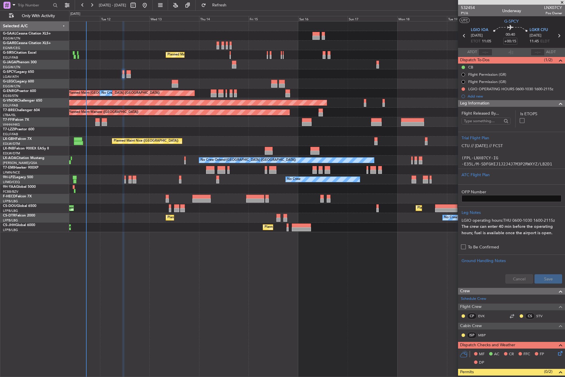
click at [324, 268] on div "No Crew Planned Maint [GEOGRAPHIC_DATA] ([GEOGRAPHIC_DATA]) A/C Unavailable [GE…" at bounding box center [316, 199] width 495 height 356
click at [164, 28] on div at bounding box center [316, 26] width 495 height 10
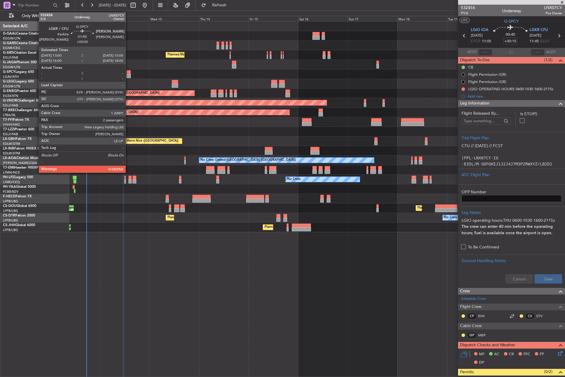
click at [128, 73] on div at bounding box center [128, 72] width 4 height 4
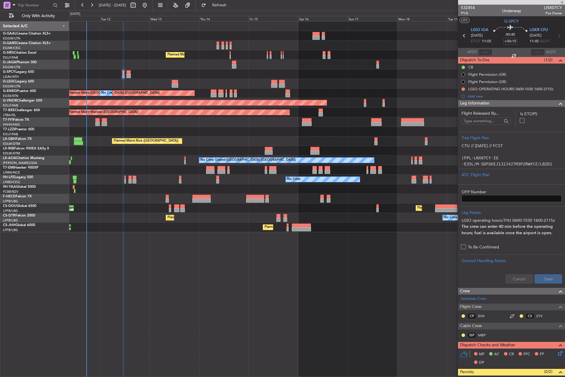
type input "2"
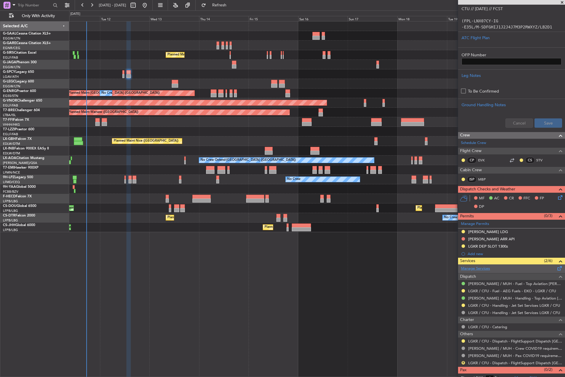
scroll to position [160, 0]
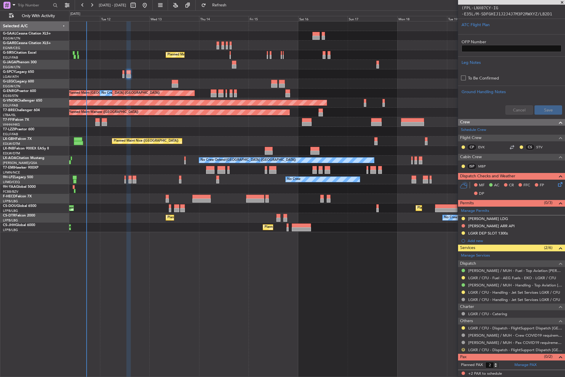
click at [461, 351] on button "R" at bounding box center [462, 349] width 3 height 3
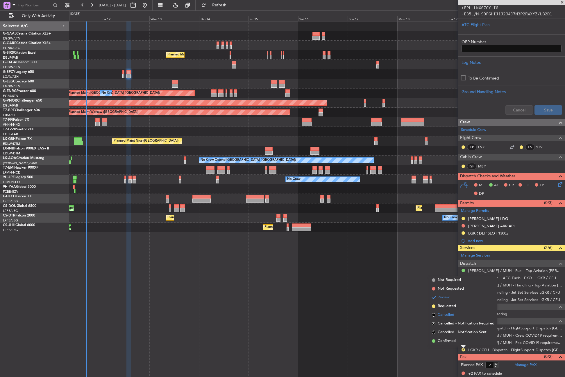
click at [444, 314] on span "Cancelled" at bounding box center [445, 315] width 17 height 6
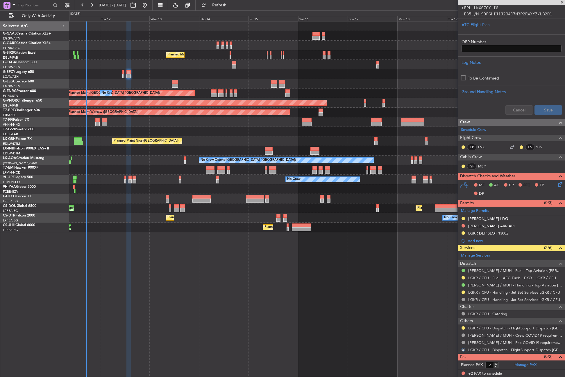
click at [460, 327] on div "LGKR / CFU - Dispatch - FlightSupport Dispatch UK" at bounding box center [511, 328] width 107 height 7
click at [463, 329] on button at bounding box center [462, 327] width 3 height 3
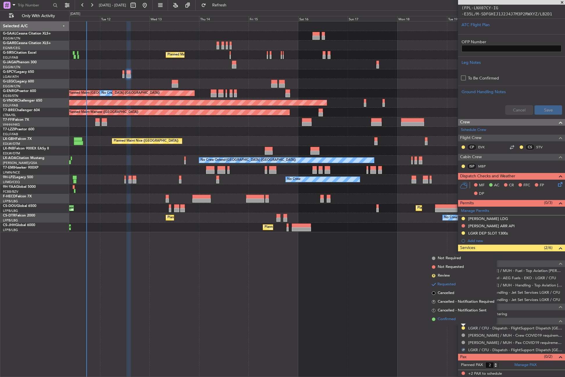
click at [445, 321] on span "Confirmed" at bounding box center [446, 320] width 18 height 6
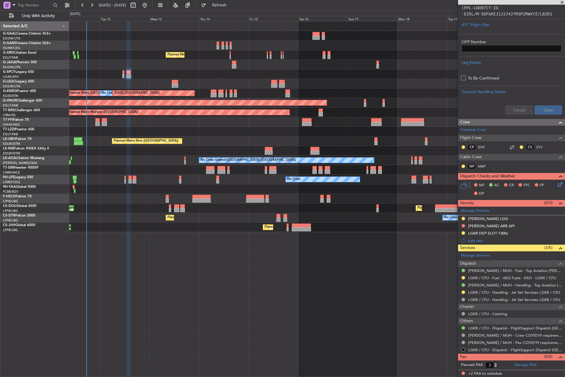
click at [204, 274] on div "No Crew Planned Maint [GEOGRAPHIC_DATA] ([GEOGRAPHIC_DATA]) A/C Unavailable [GE…" at bounding box center [316, 199] width 495 height 356
click at [162, 289] on div "No Crew Planned Maint [GEOGRAPHIC_DATA] ([GEOGRAPHIC_DATA]) A/C Unavailable [GE…" at bounding box center [316, 199] width 495 height 356
click at [229, 6] on span "Refresh" at bounding box center [219, 5] width 24 height 4
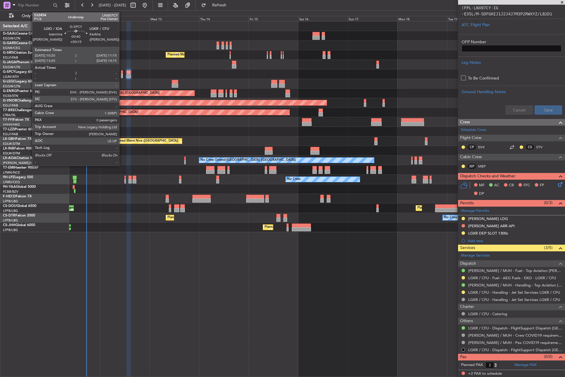
click at [122, 76] on div at bounding box center [122, 76] width 2 height 4
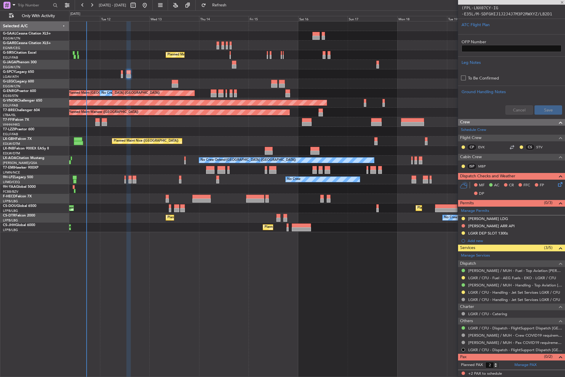
type input "+00:15"
type input "0"
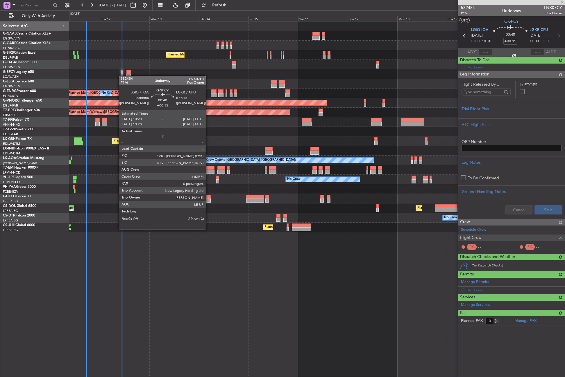
scroll to position [0, 0]
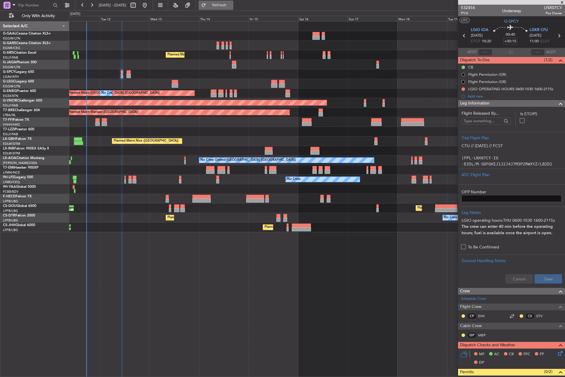
click at [226, 3] on button "Refresh" at bounding box center [215, 5] width 35 height 9
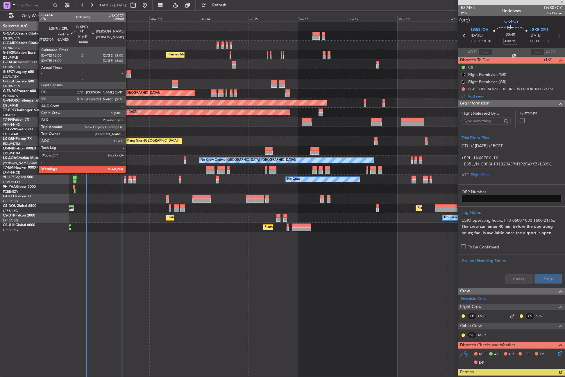
click at [128, 75] on div at bounding box center [128, 76] width 4 height 4
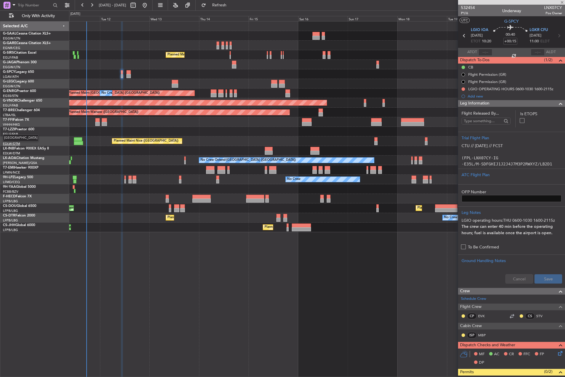
type input "2"
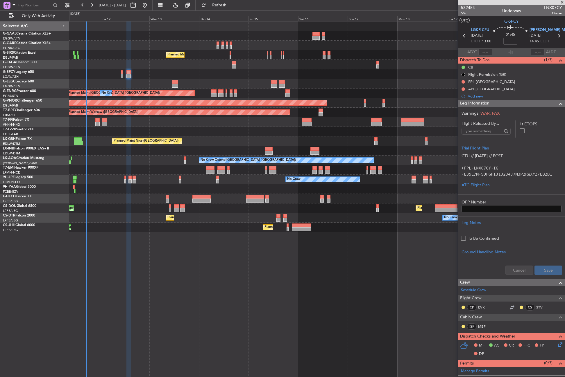
click at [229, 294] on div "No Crew Planned Maint [GEOGRAPHIC_DATA] ([GEOGRAPHIC_DATA]) A/C Unavailable [GE…" at bounding box center [316, 199] width 495 height 356
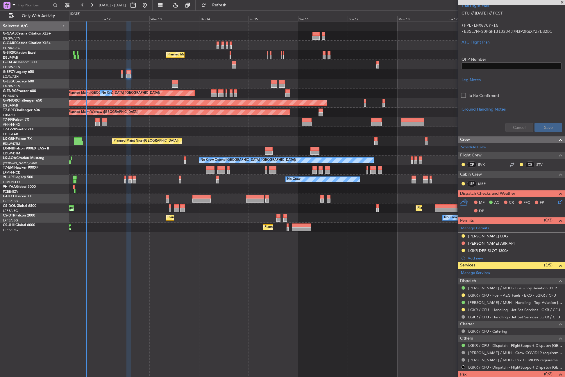
scroll to position [160, 0]
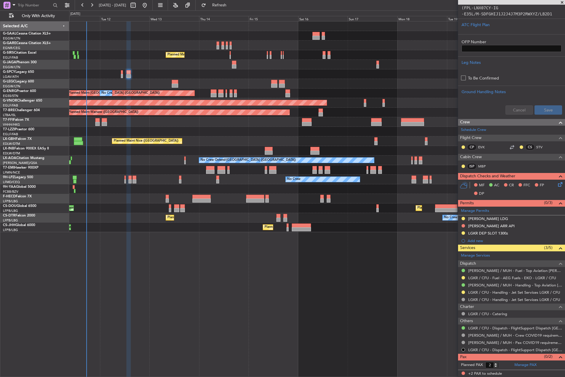
click at [334, 305] on div "No Crew Planned Maint [GEOGRAPHIC_DATA] ([GEOGRAPHIC_DATA]) A/C Unavailable [GE…" at bounding box center [316, 199] width 495 height 356
click at [343, 291] on div "No Crew Planned Maint [GEOGRAPHIC_DATA] ([GEOGRAPHIC_DATA]) A/C Unavailable [GE…" at bounding box center [316, 199] width 495 height 356
click at [175, 189] on div at bounding box center [316, 189] width 495 height 10
click at [181, 316] on div "No Crew Planned Maint [GEOGRAPHIC_DATA] ([GEOGRAPHIC_DATA]) A/C Unavailable [GE…" at bounding box center [316, 199] width 495 height 356
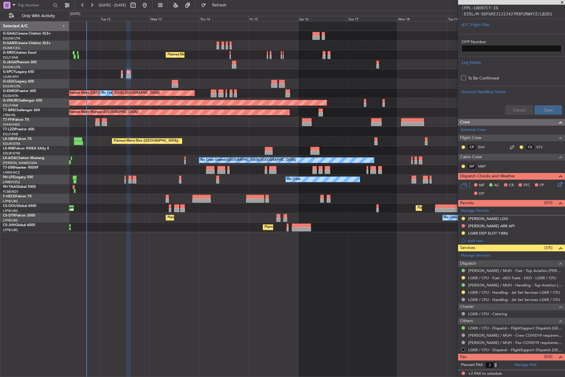
click at [257, 275] on div "No Crew Planned Maint [GEOGRAPHIC_DATA] ([GEOGRAPHIC_DATA]) A/C Unavailable [GE…" at bounding box center [316, 199] width 495 height 356
click at [254, 288] on div "No Crew Planned Maint [GEOGRAPHIC_DATA] ([GEOGRAPHIC_DATA]) A/C Unavailable [GE…" at bounding box center [316, 199] width 495 height 356
click at [215, 270] on div "No Crew Planned Maint [GEOGRAPHIC_DATA] ([GEOGRAPHIC_DATA]) A/C Unavailable [GE…" at bounding box center [316, 199] width 495 height 356
click at [211, 329] on div "No Crew Planned Maint [GEOGRAPHIC_DATA] ([GEOGRAPHIC_DATA]) A/C Unavailable [GE…" at bounding box center [316, 199] width 495 height 356
click at [125, 316] on div "No Crew Planned Maint [GEOGRAPHIC_DATA] ([GEOGRAPHIC_DATA]) A/C Unavailable [GE…" at bounding box center [316, 199] width 495 height 356
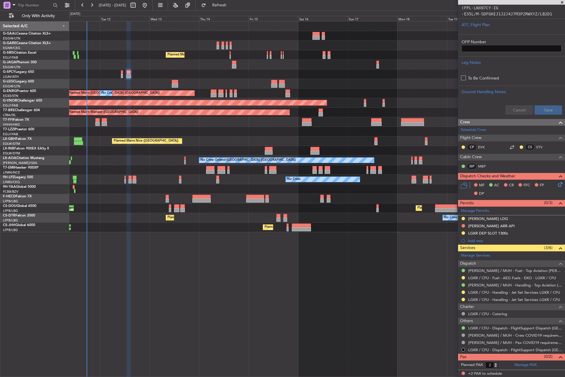
click at [206, 290] on div "No Crew Planned Maint [GEOGRAPHIC_DATA] ([GEOGRAPHIC_DATA]) A/C Unavailable [GE…" at bounding box center [316, 199] width 495 height 356
click at [213, 281] on div "No Crew Planned Maint [GEOGRAPHIC_DATA] ([GEOGRAPHIC_DATA]) A/C Unavailable [GE…" at bounding box center [316, 199] width 495 height 356
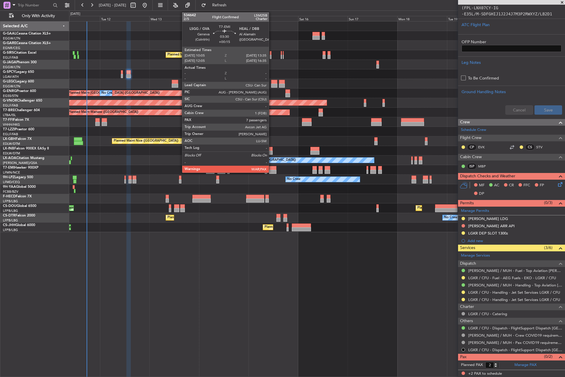
click at [271, 168] on div at bounding box center [272, 168] width 7 height 4
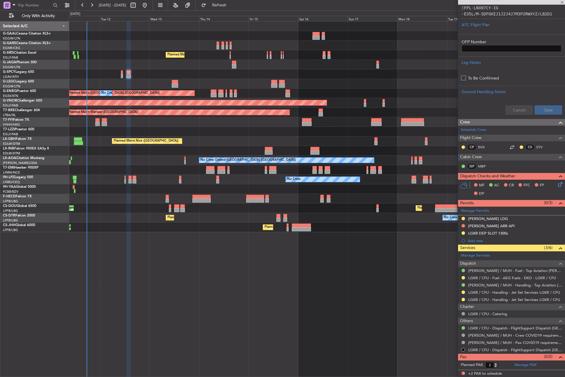
click at [253, 264] on div "No Crew Planned Maint [GEOGRAPHIC_DATA] ([GEOGRAPHIC_DATA]) A/C Unavailable [GE…" at bounding box center [316, 199] width 495 height 356
type input "+00:15"
type input "7"
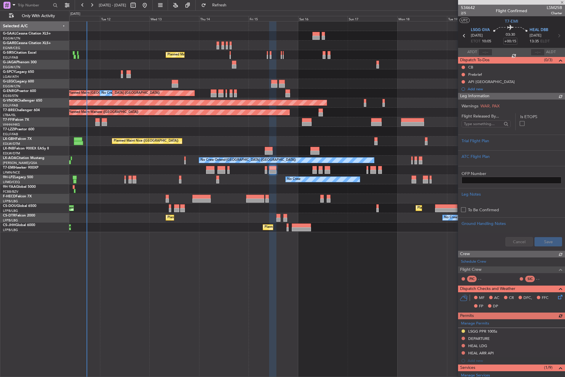
click at [253, 265] on div "No Crew Planned Maint [GEOGRAPHIC_DATA] ([GEOGRAPHIC_DATA]) A/C Unavailable [GE…" at bounding box center [316, 199] width 495 height 356
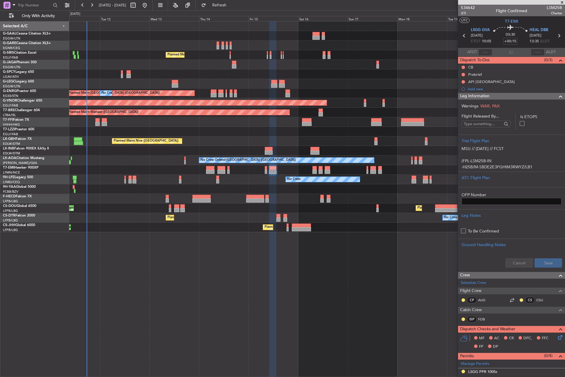
click at [218, 245] on div "No Crew Planned Maint [GEOGRAPHIC_DATA] ([GEOGRAPHIC_DATA]) A/C Unavailable [GE…" at bounding box center [316, 199] width 495 height 356
click at [242, 261] on div "No Crew Planned Maint [GEOGRAPHIC_DATA] ([GEOGRAPHIC_DATA]) A/C Unavailable [GE…" at bounding box center [316, 199] width 495 height 356
click at [238, 308] on div "No Crew Planned Maint [GEOGRAPHIC_DATA] ([GEOGRAPHIC_DATA]) A/C Unavailable [GE…" at bounding box center [316, 199] width 495 height 356
click at [231, 4] on span "Refresh" at bounding box center [219, 5] width 24 height 4
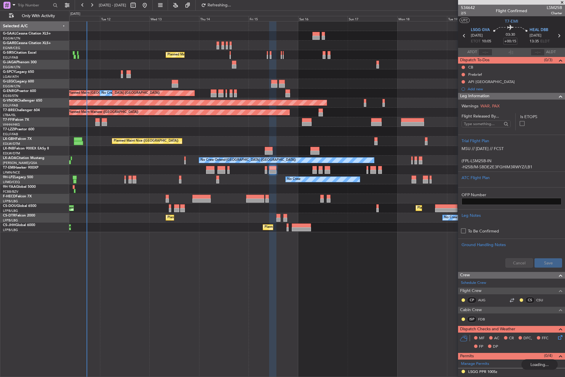
click at [170, 38] on div "No Crew" at bounding box center [316, 36] width 495 height 10
click at [149, 59] on div "Planned Maint [GEOGRAPHIC_DATA] ([GEOGRAPHIC_DATA])" at bounding box center [316, 55] width 495 height 10
click at [235, 305] on div "No Crew Planned Maint [GEOGRAPHIC_DATA] ([GEOGRAPHIC_DATA]) A/C Unavailable [GE…" at bounding box center [316, 199] width 495 height 356
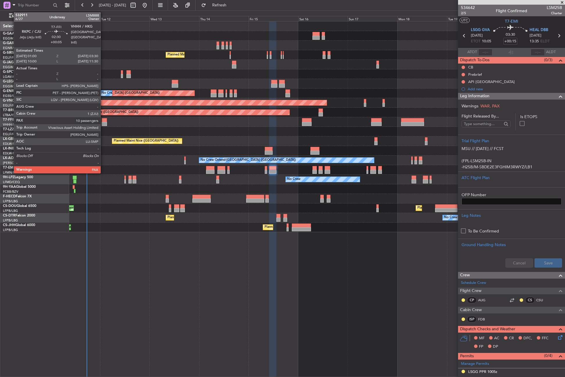
click at [103, 121] on div at bounding box center [104, 120] width 5 height 4
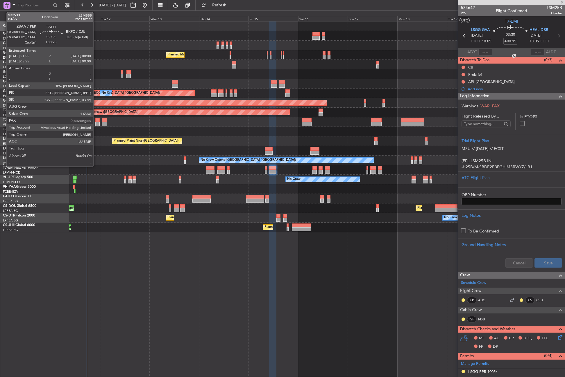
type input "+00:05"
type input "10"
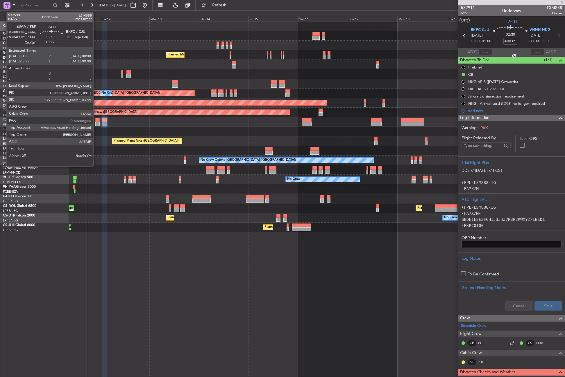
click at [96, 123] on div at bounding box center [97, 124] width 4 height 4
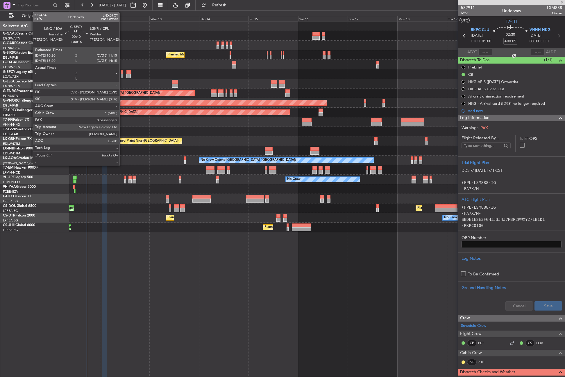
click at [122, 76] on div at bounding box center [122, 76] width 2 height 4
type input "+00:25"
type input "0"
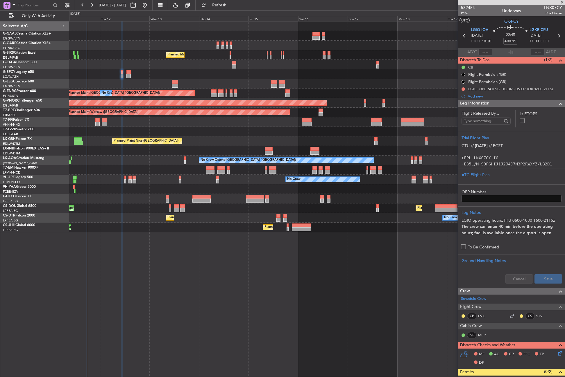
click at [147, 334] on div "No Crew Planned Maint [GEOGRAPHIC_DATA] ([GEOGRAPHIC_DATA]) A/C Unavailable [GE…" at bounding box center [316, 199] width 495 height 356
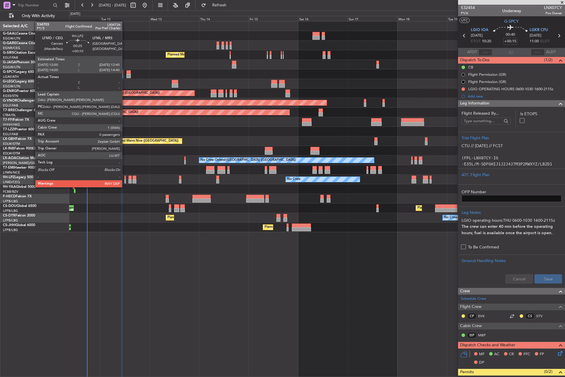
click at [125, 182] on div at bounding box center [124, 181] width 1 height 4
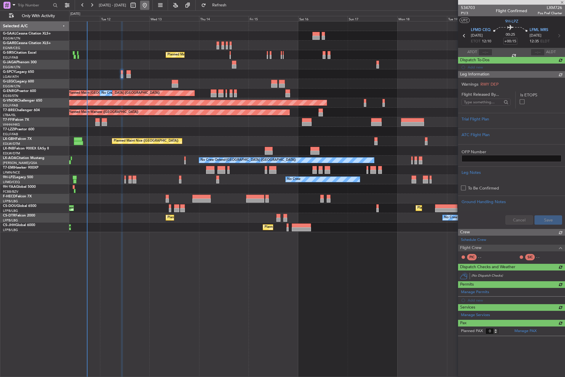
type input "+00:10"
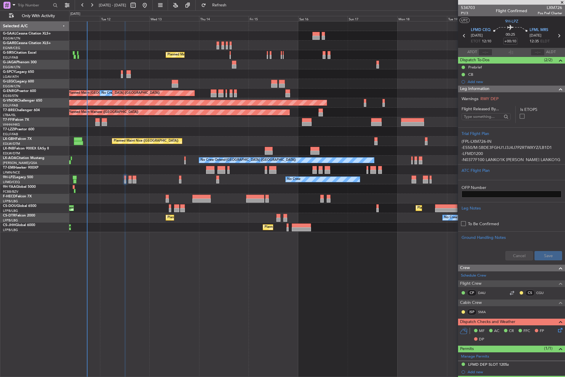
click at [479, 90] on span "Leg Information" at bounding box center [474, 89] width 29 height 7
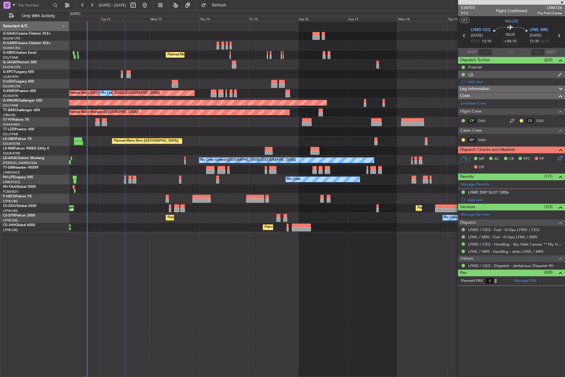
click at [475, 71] on div "CB" at bounding box center [511, 74] width 107 height 7
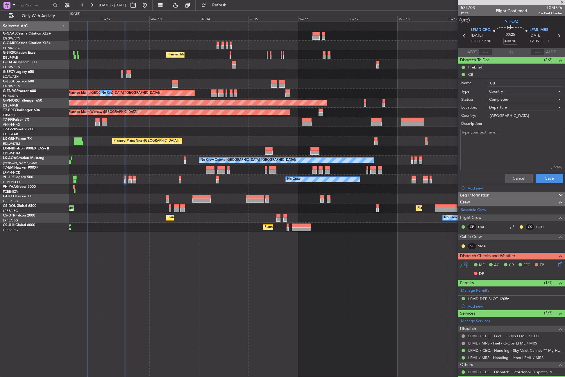
click at [477, 78] on li "CB Name: CB Type: Country Status: Completed Location: Departure Country: France…" at bounding box center [511, 128] width 107 height 115
click at [473, 68] on div "Prebrief" at bounding box center [475, 67] width 14 height 5
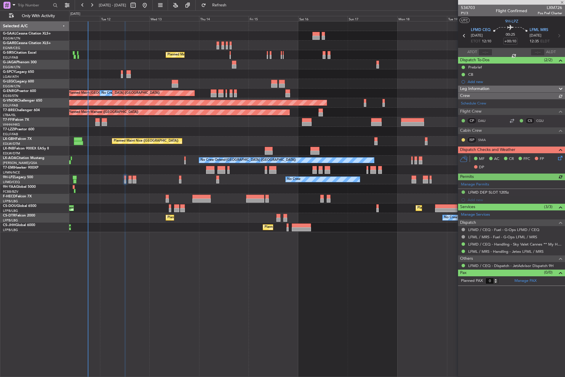
click at [161, 162] on div "No Crew Ostend-brugge (Ostend) No Crew Ostend-brugge (Ostend)" at bounding box center [316, 161] width 495 height 10
click at [161, 291] on div "No Crew Planned Maint [GEOGRAPHIC_DATA] ([GEOGRAPHIC_DATA]) A/C Unavailable [GE…" at bounding box center [316, 199] width 495 height 356
click at [230, 6] on span "Refresh" at bounding box center [219, 5] width 24 height 4
click at [159, 270] on div "No Crew Planned Maint [GEOGRAPHIC_DATA] ([GEOGRAPHIC_DATA]) A/C Unavailable [GE…" at bounding box center [316, 199] width 495 height 356
